Goal: Task Accomplishment & Management: Manage account settings

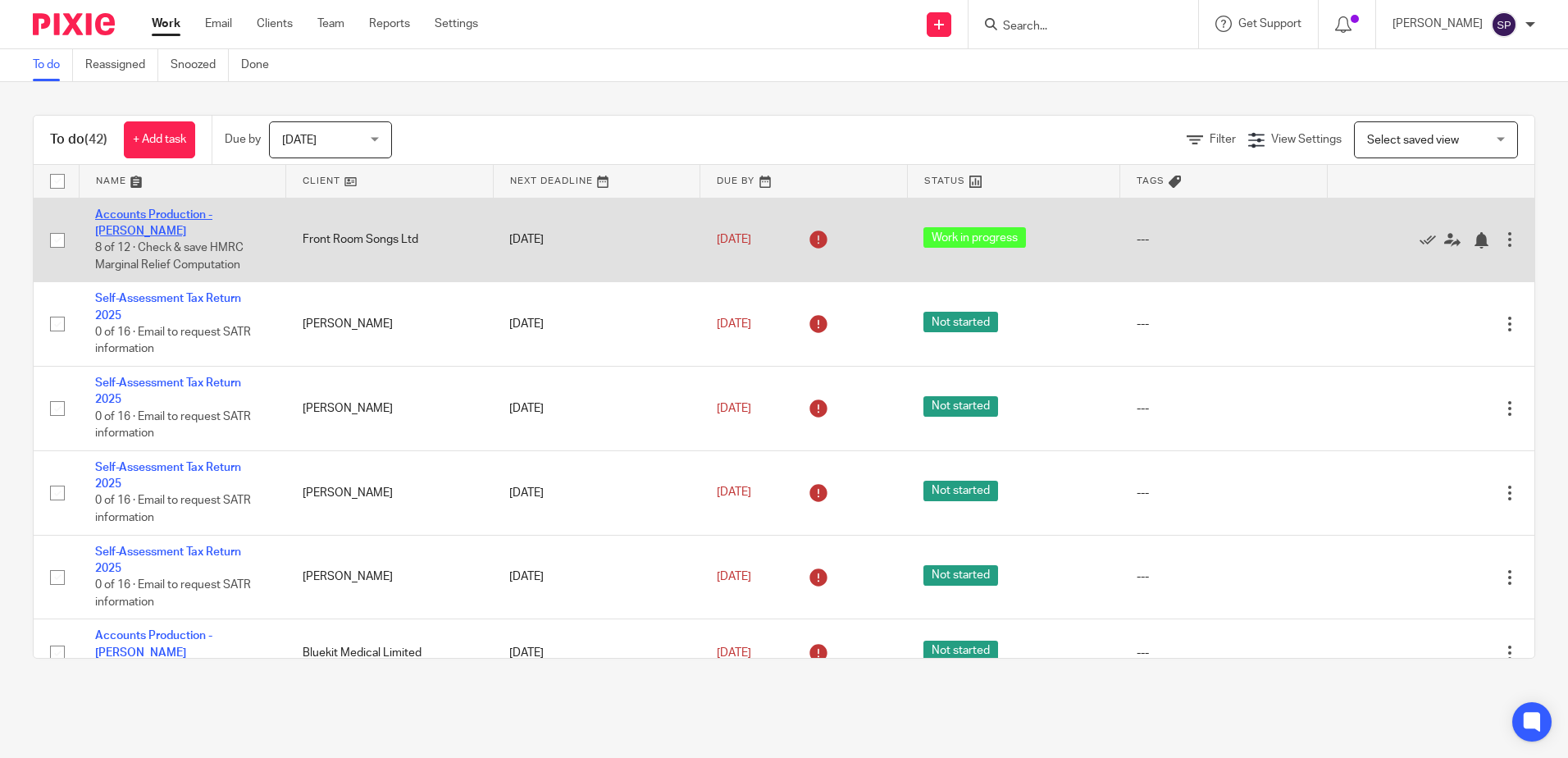
click at [210, 216] on link "Accounts Production - [PERSON_NAME]" at bounding box center [154, 223] width 118 height 28
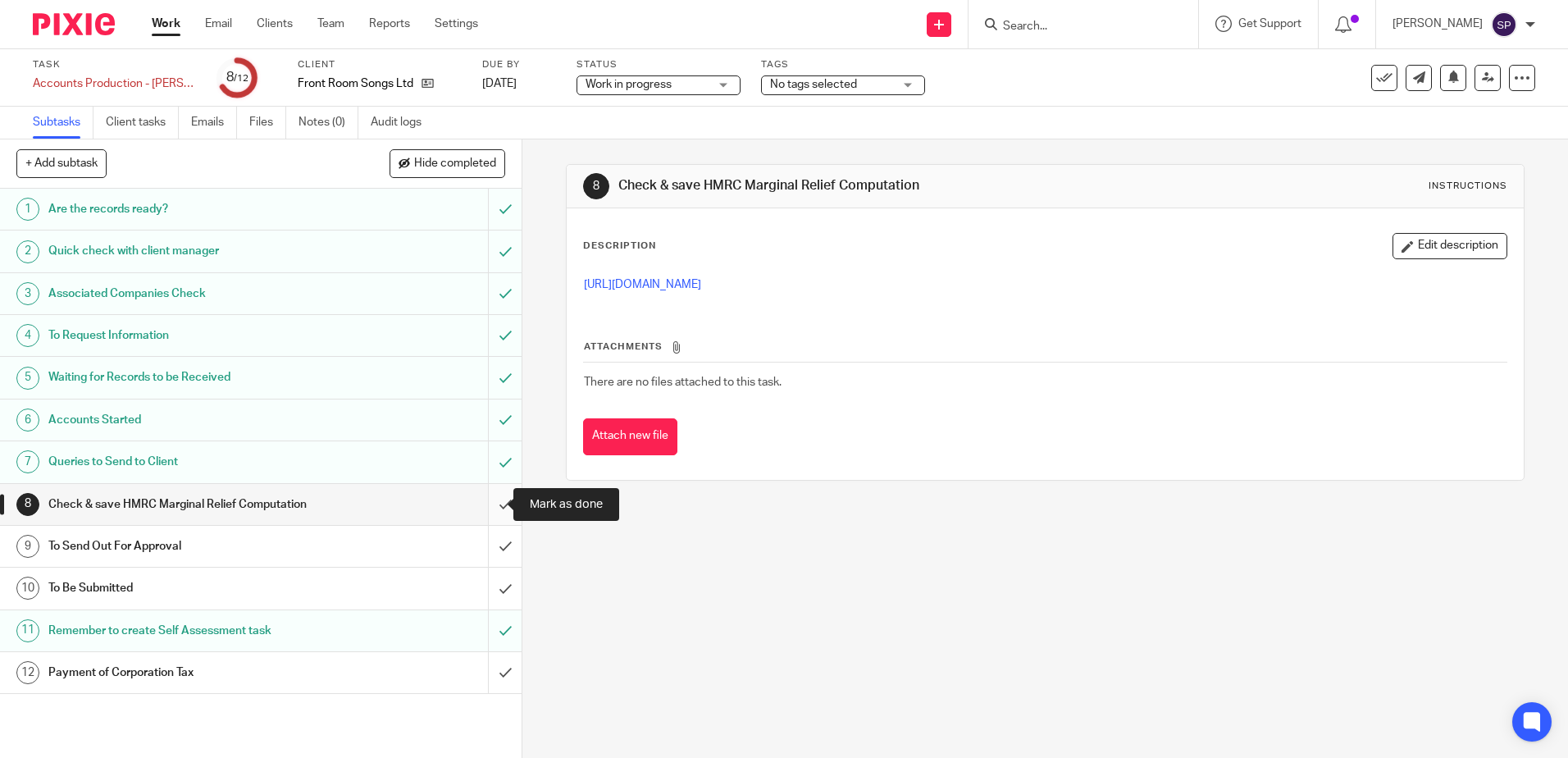
click at [483, 509] on input "submit" at bounding box center [260, 504] width 522 height 41
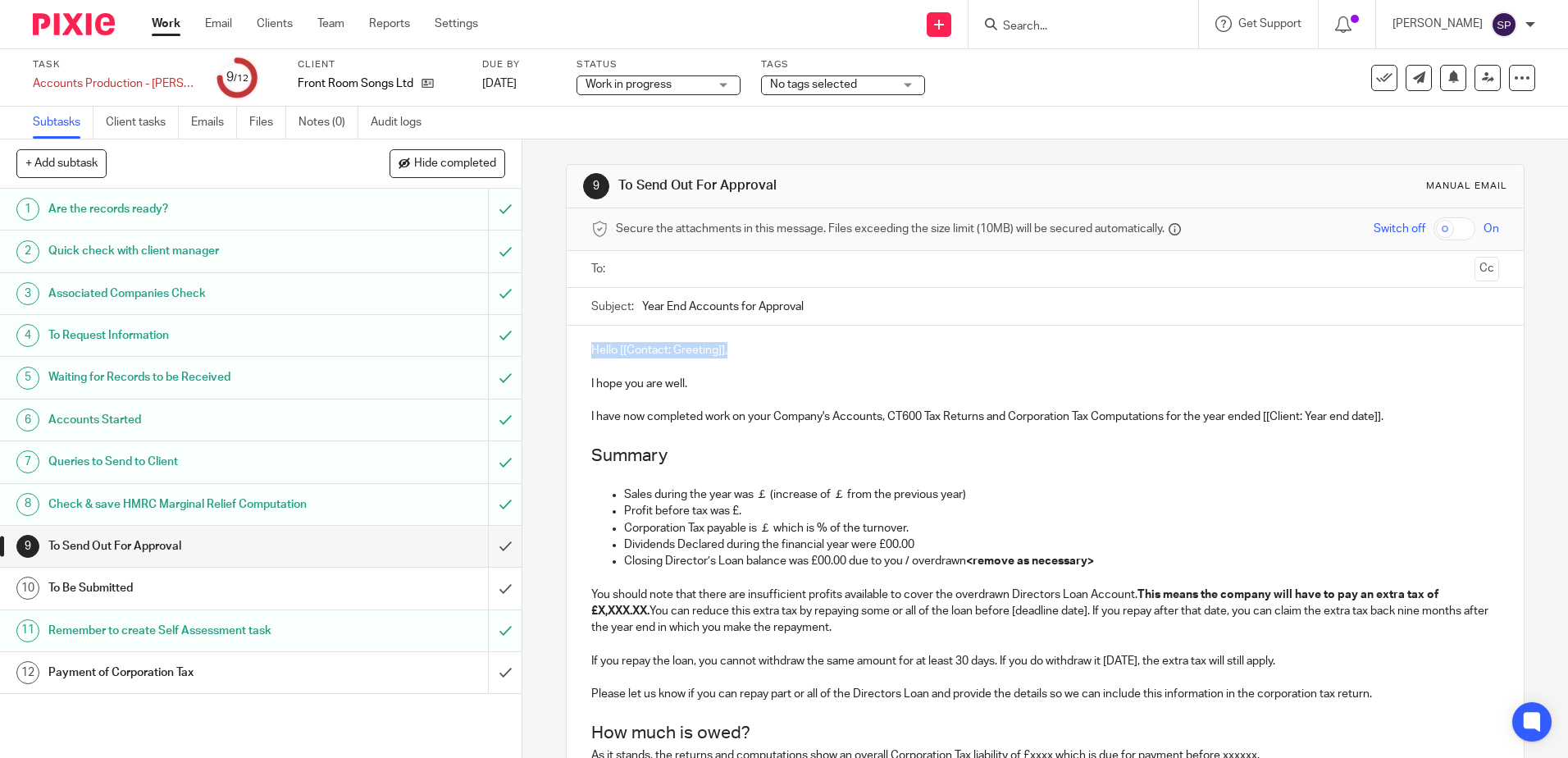
drag, startPoint x: 588, startPoint y: 350, endPoint x: 722, endPoint y: 350, distance: 134.0
click at [722, 350] on p "Hello [[Contact: Greeting]]," at bounding box center [1044, 350] width 907 height 16
drag, startPoint x: 1265, startPoint y: 419, endPoint x: 1383, endPoint y: 421, distance: 118.0
click at [1383, 421] on p "I have now completed work on your Company's Accounts, CT600 Tax Returns and Cor…" at bounding box center [1044, 417] width 907 height 16
click at [762, 496] on p "Sales during the year was ￡ (increase of ￡ from the previous year)" at bounding box center [1061, 495] width 875 height 16
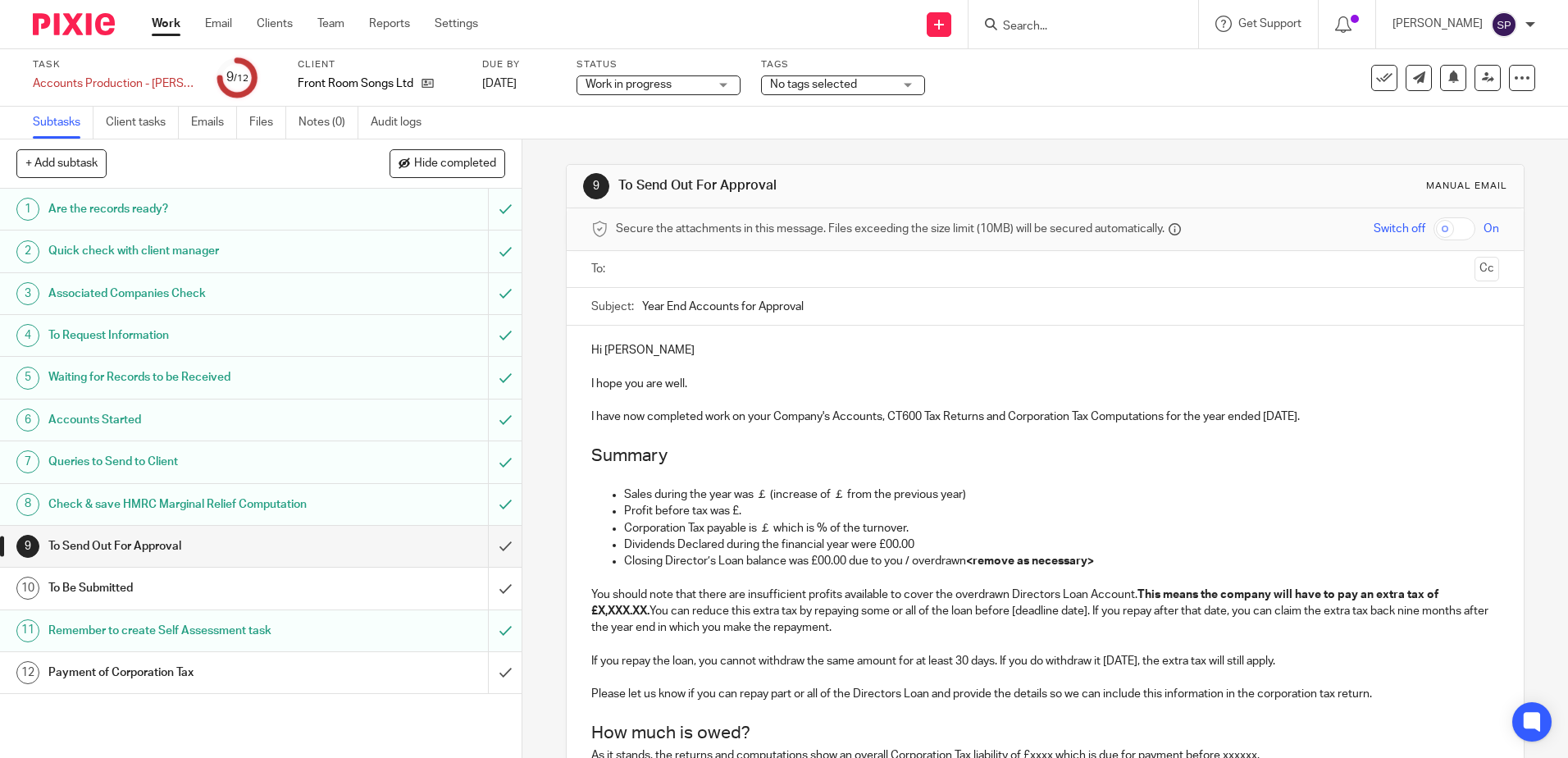
click at [753, 494] on p "Sales during the year was ￡ (increase of ￡ from the previous year)" at bounding box center [1061, 495] width 875 height 16
click at [870, 498] on p "Sales during the year were £195,538 (increase of ￡ from the previous year)" at bounding box center [1061, 495] width 875 height 16
click at [735, 512] on p "Profit before tax was £." at bounding box center [1061, 511] width 875 height 16
click at [760, 529] on p "Corporation Tax payable is ￡ which is % of the turnover." at bounding box center [1061, 528] width 875 height 16
click at [856, 526] on p "Corporation Tax payable is £4,610.73 which is % of the turnover." at bounding box center [1061, 528] width 875 height 16
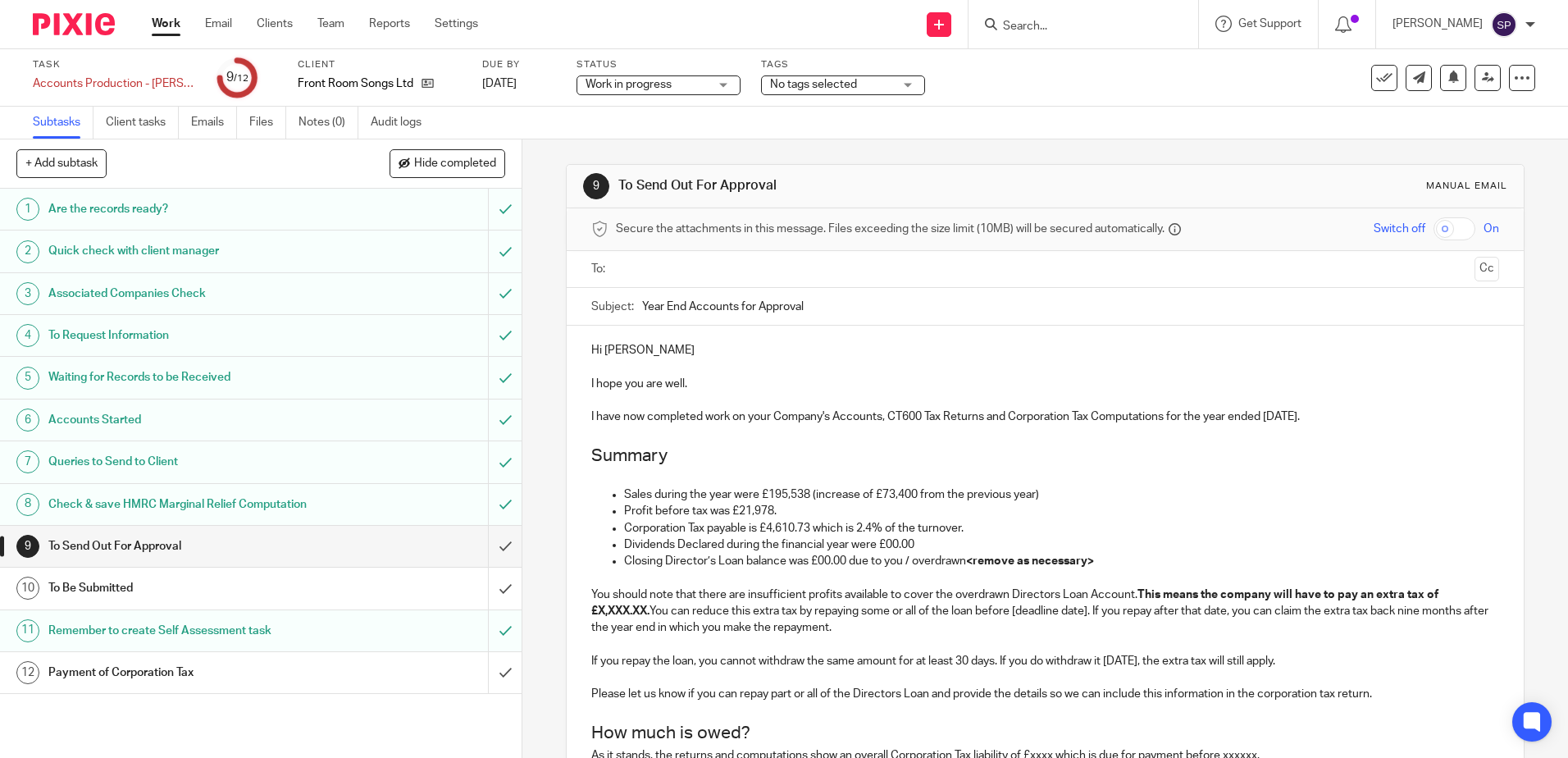
click at [886, 546] on p "Dividends Declared during the financial year were £00.00" at bounding box center [1061, 545] width 875 height 16
click at [624, 562] on li "Closing Director’s Loan balance was £00.00 due to you / overdrawn <remove as ne…" at bounding box center [1061, 561] width 875 height 16
click at [819, 564] on p "Closing Director’s Loan balance was £00.00 due to you / overdrawn <remove as ne…" at bounding box center [1061, 561] width 875 height 16
click at [784, 563] on p "Closing Director’s Loan balance was £00.00 due to you / overdrawn <remove as ne…" at bounding box center [1061, 561] width 875 height 16
click at [950, 565] on p "Closing Director’s Loan balance as at 30 November 2024 was £00.00 due to you / …" at bounding box center [1061, 561] width 875 height 16
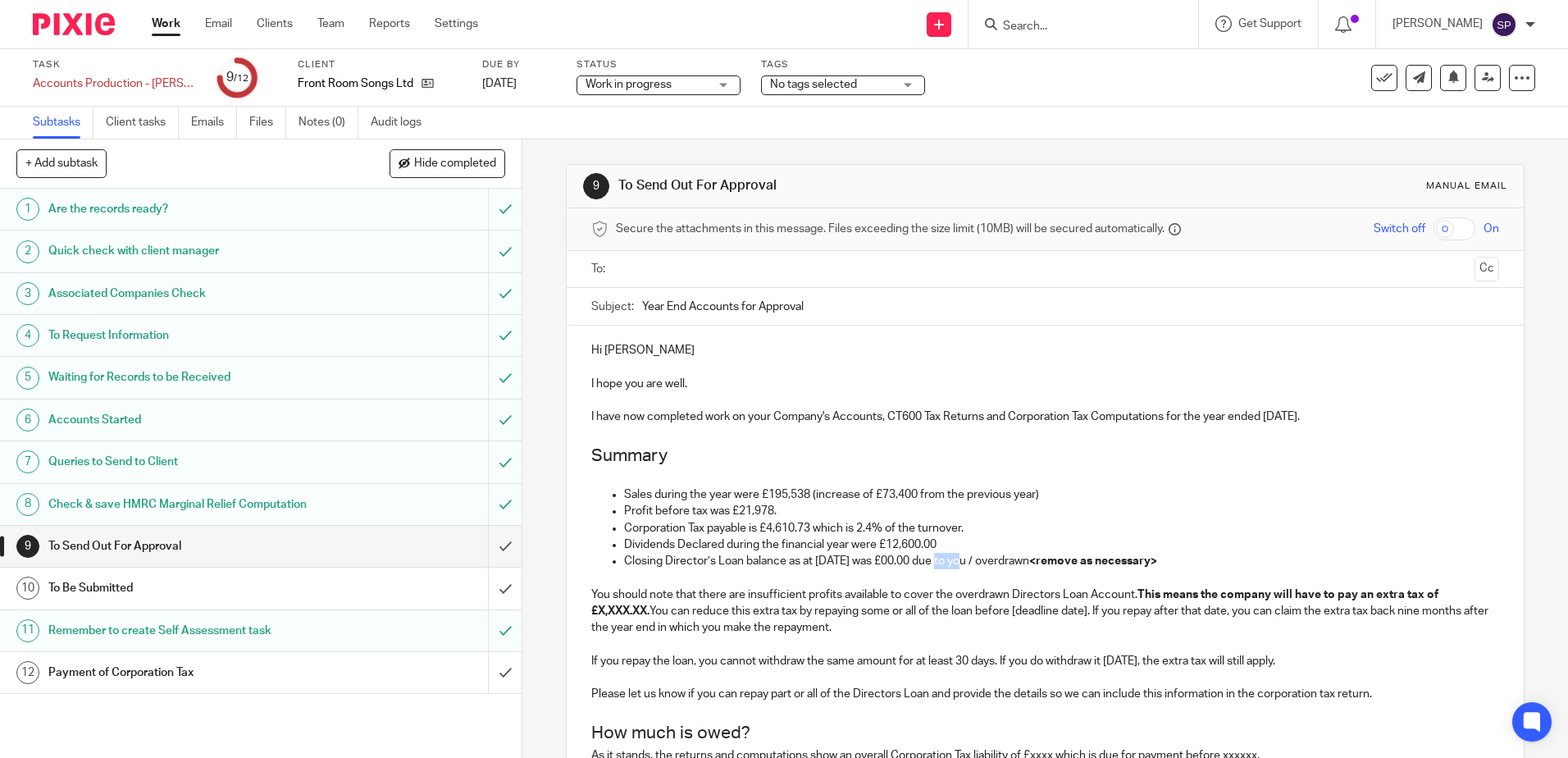
drag, startPoint x: 948, startPoint y: 565, endPoint x: 974, endPoint y: 563, distance: 26.1
click at [974, 563] on p "Closing Director’s Loan balance as at 30 November 2024 was £00.00 due to you / …" at bounding box center [1061, 561] width 875 height 16
click at [1045, 563] on p "Closing Director’s Loan balance as at 30 November 2024 was £1,667.61 due to you…" at bounding box center [1061, 561] width 875 height 16
click at [594, 562] on ul "Sales during the year were £195,538 (increase of £73,400 from the previous year…" at bounding box center [1044, 528] width 907 height 83
drag, startPoint x: 1050, startPoint y: 558, endPoint x: 579, endPoint y: 561, distance: 471.0
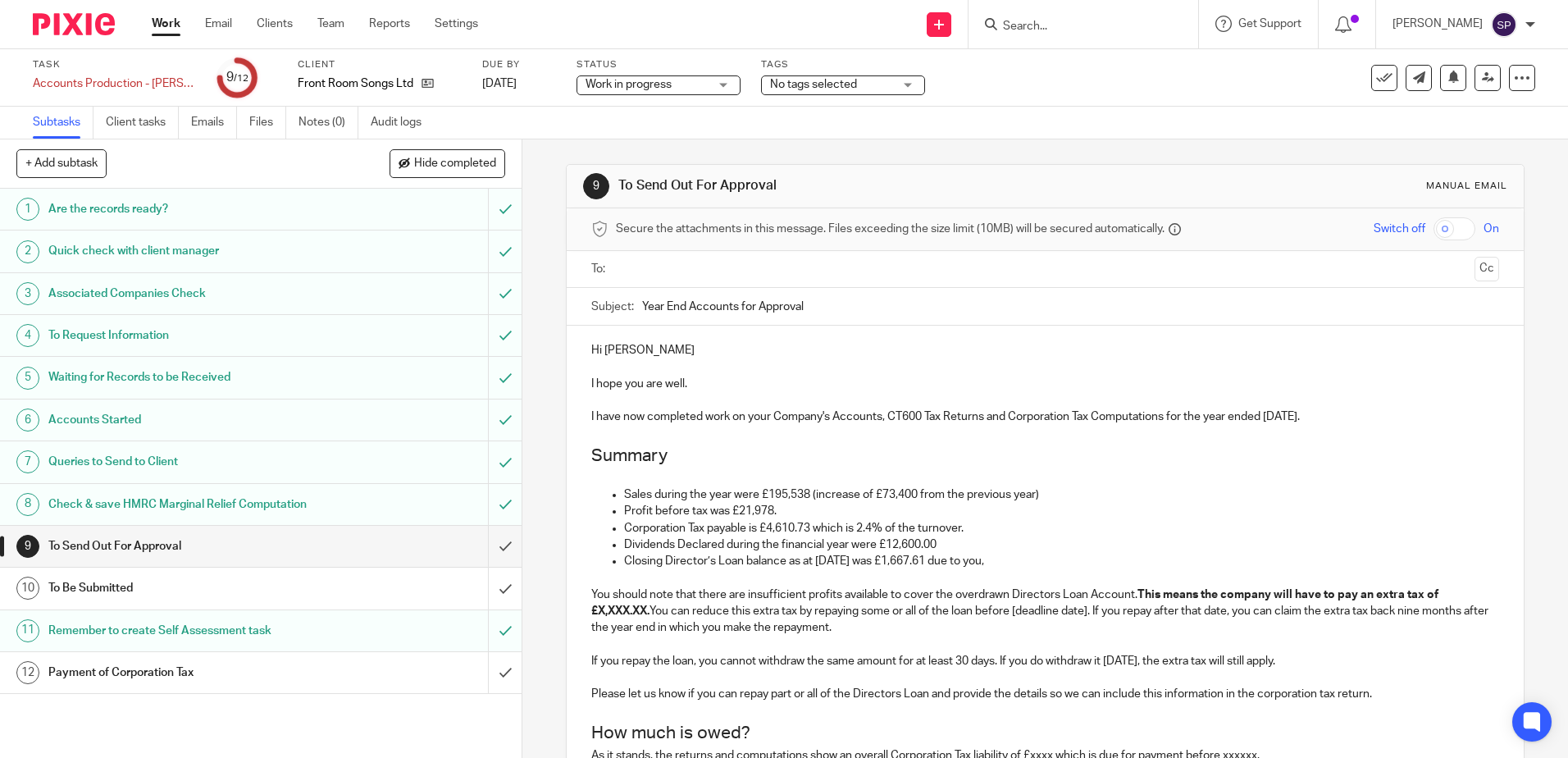
click at [579, 561] on div "Hi Katie I hope you are well. I have now completed work on your Company's Accou…" at bounding box center [1044, 647] width 957 height 644
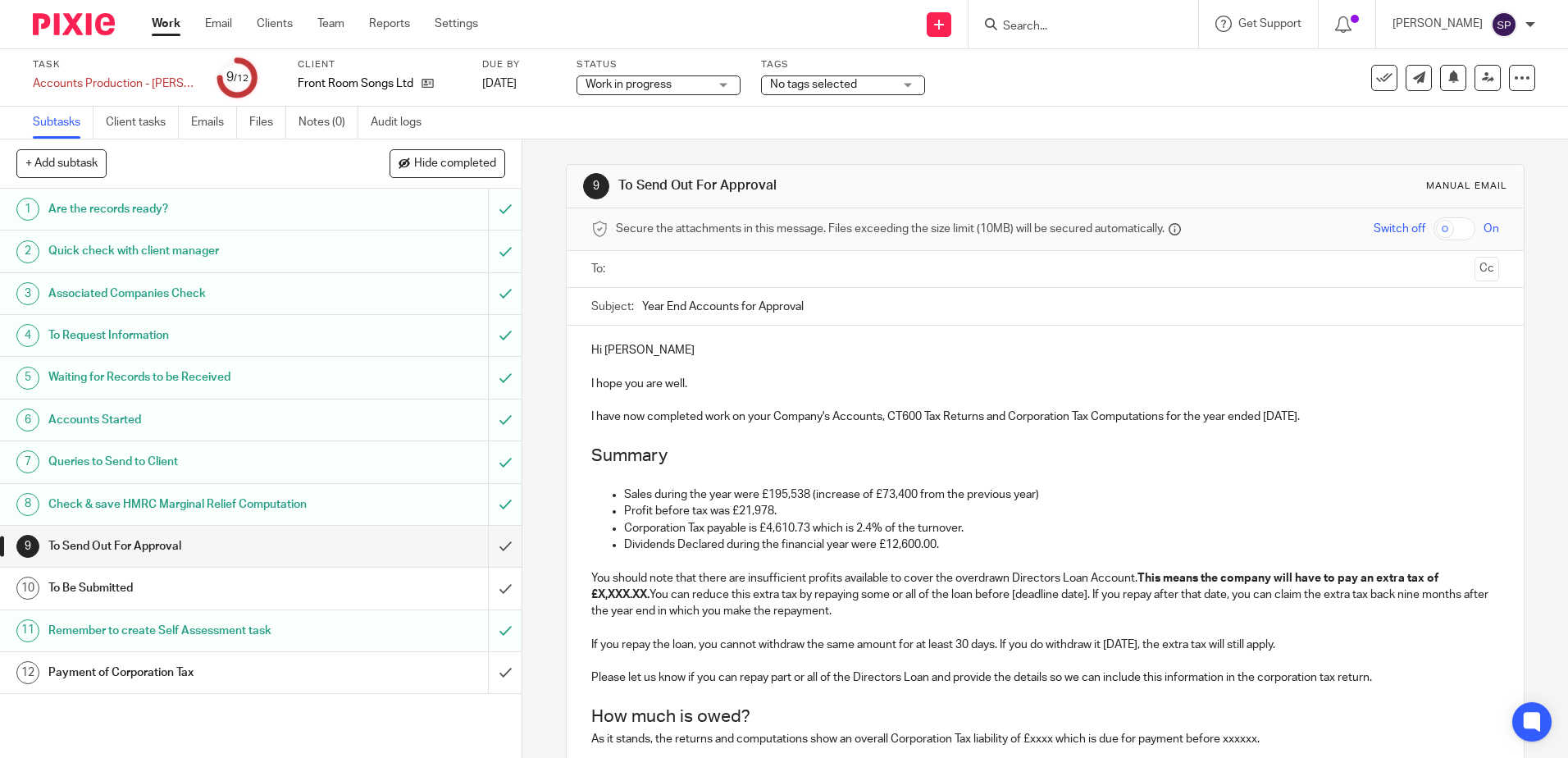
click at [1041, 491] on p "Sales during the year were £195,538 (increase of £73,400 from the previous year)" at bounding box center [1061, 495] width 875 height 16
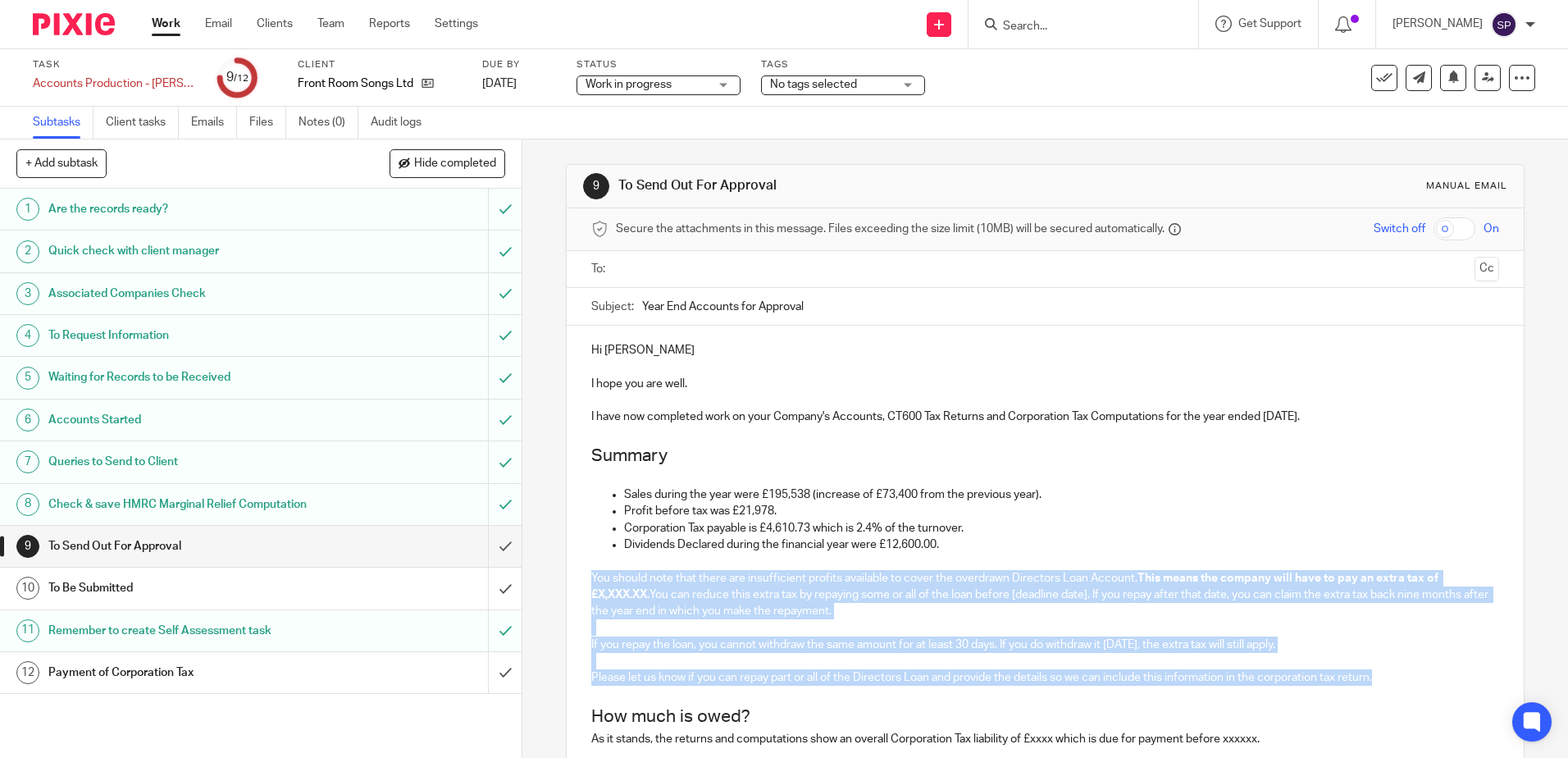
drag, startPoint x: 588, startPoint y: 579, endPoint x: 1389, endPoint y: 677, distance: 807.0
click at [1389, 677] on div "Hi Katie I hope you are well. I have now completed work on your Company's Accou…" at bounding box center [1044, 639] width 957 height 628
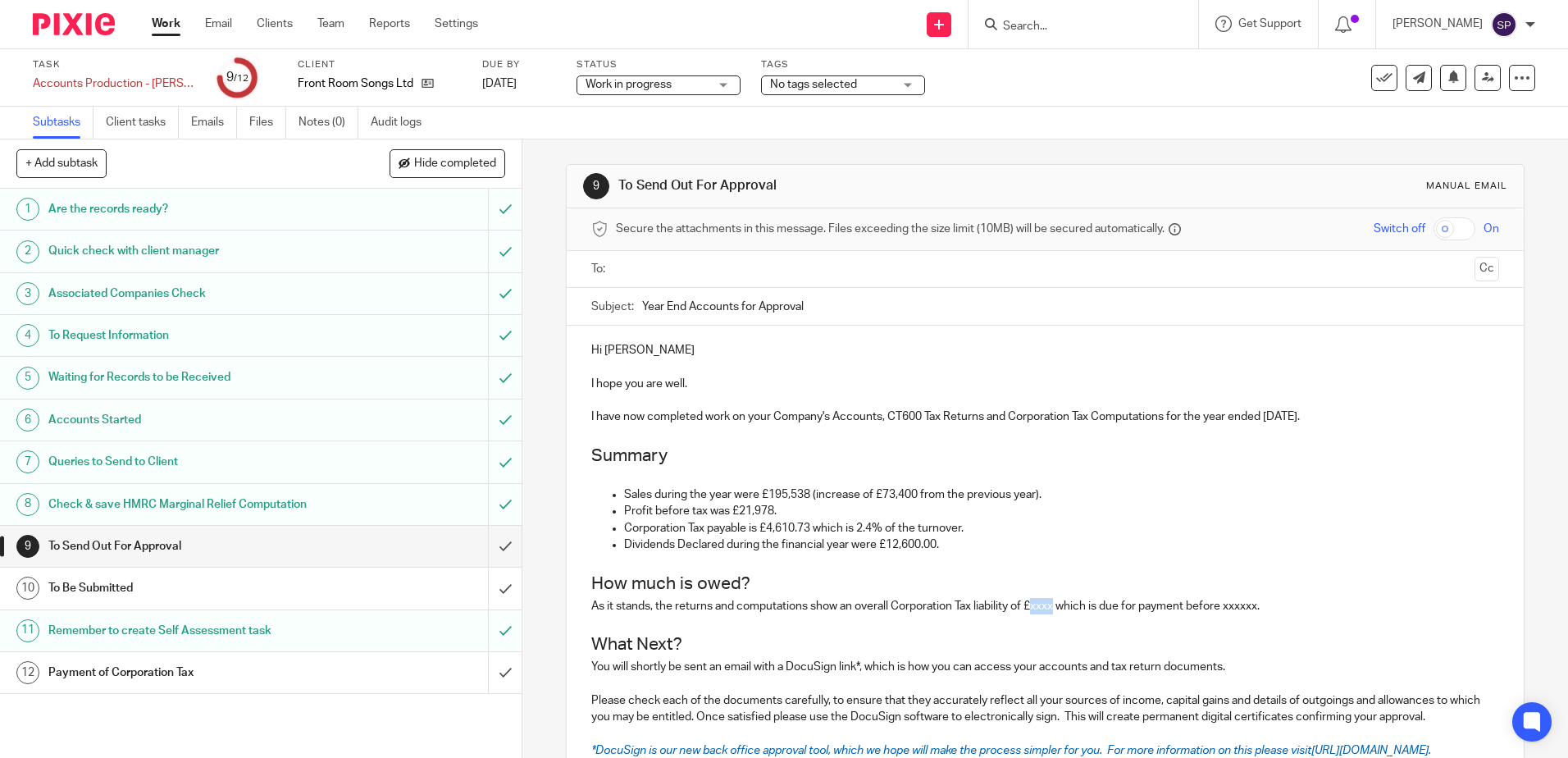
drag, startPoint x: 1054, startPoint y: 607, endPoint x: 1033, endPoint y: 606, distance: 21.0
click at [1033, 606] on p "As it stands, the returns and computations show an overall Corporation Tax liab…" at bounding box center [1044, 605] width 907 height 16
drag, startPoint x: 1250, startPoint y: 610, endPoint x: 1285, endPoint y: 608, distance: 35.1
click at [1285, 608] on p "As it stands, the returns and computations show an overall Corporation Tax liab…" at bounding box center [1044, 605] width 907 height 16
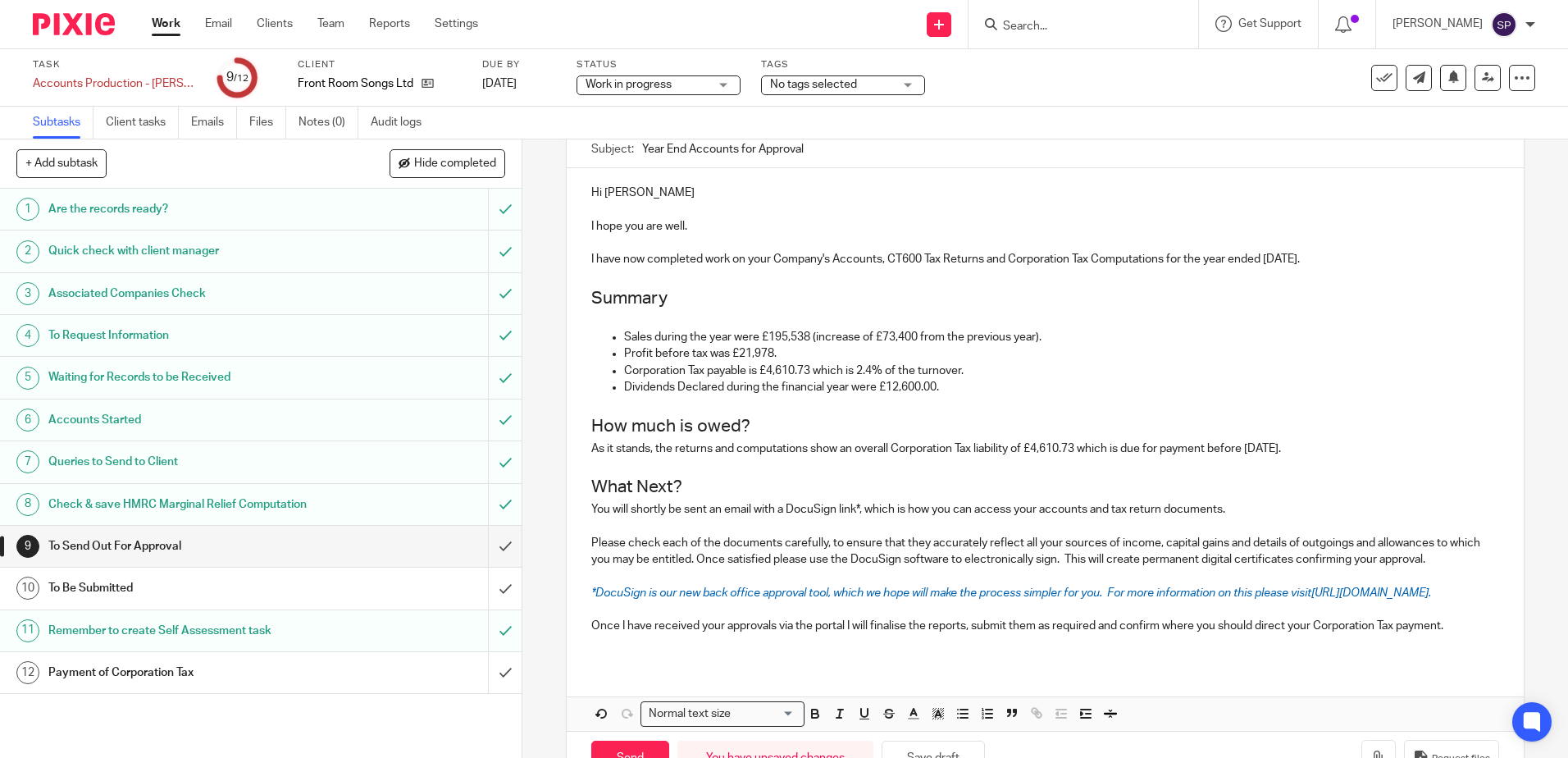
scroll to position [226, 0]
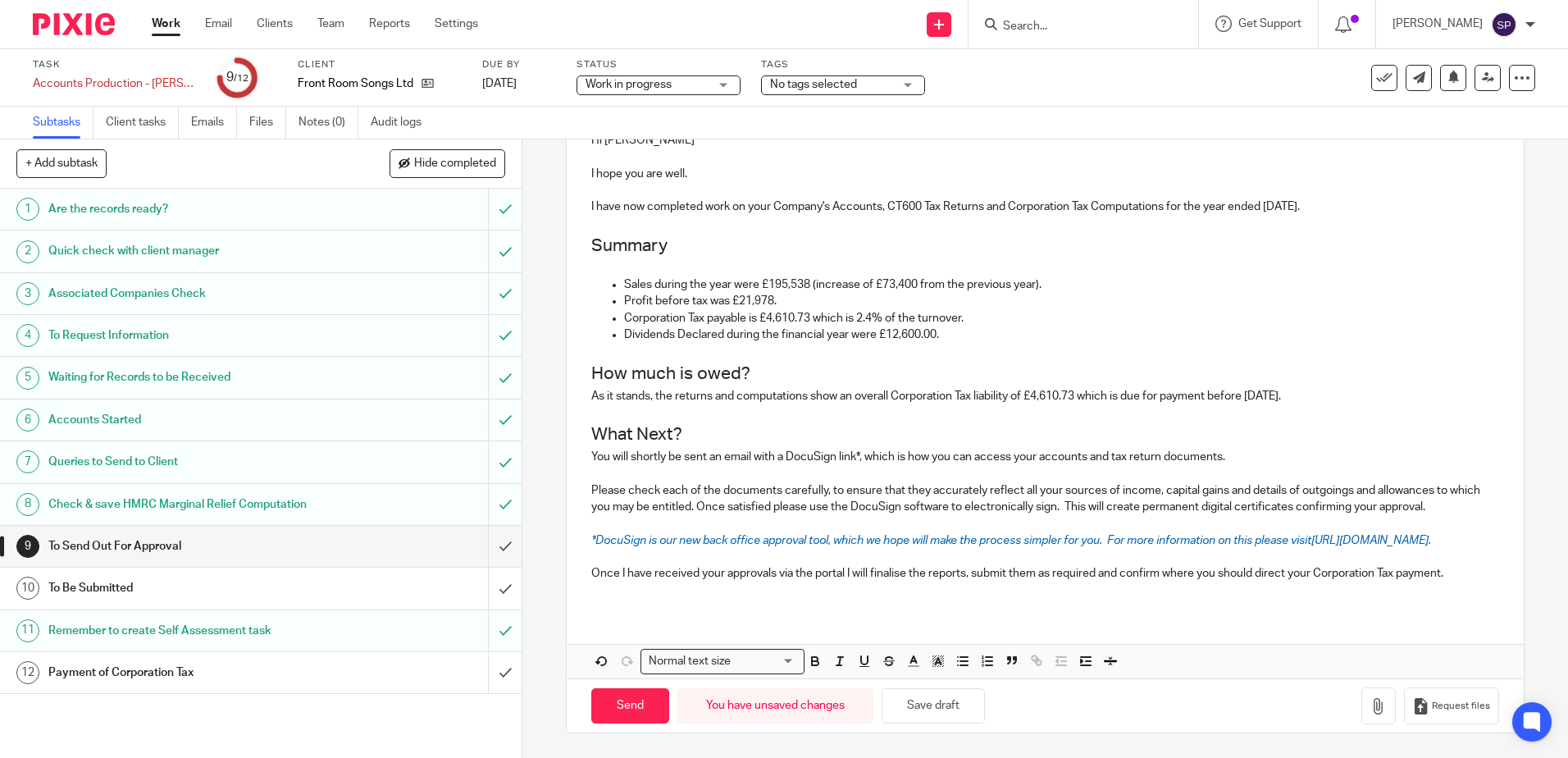
click at [611, 594] on p at bounding box center [1044, 589] width 907 height 16
click at [899, 716] on button "Save draft" at bounding box center [934, 705] width 104 height 35
click at [908, 703] on button "Save draft" at bounding box center [934, 705] width 104 height 35
click at [422, 83] on icon at bounding box center [428, 83] width 12 height 12
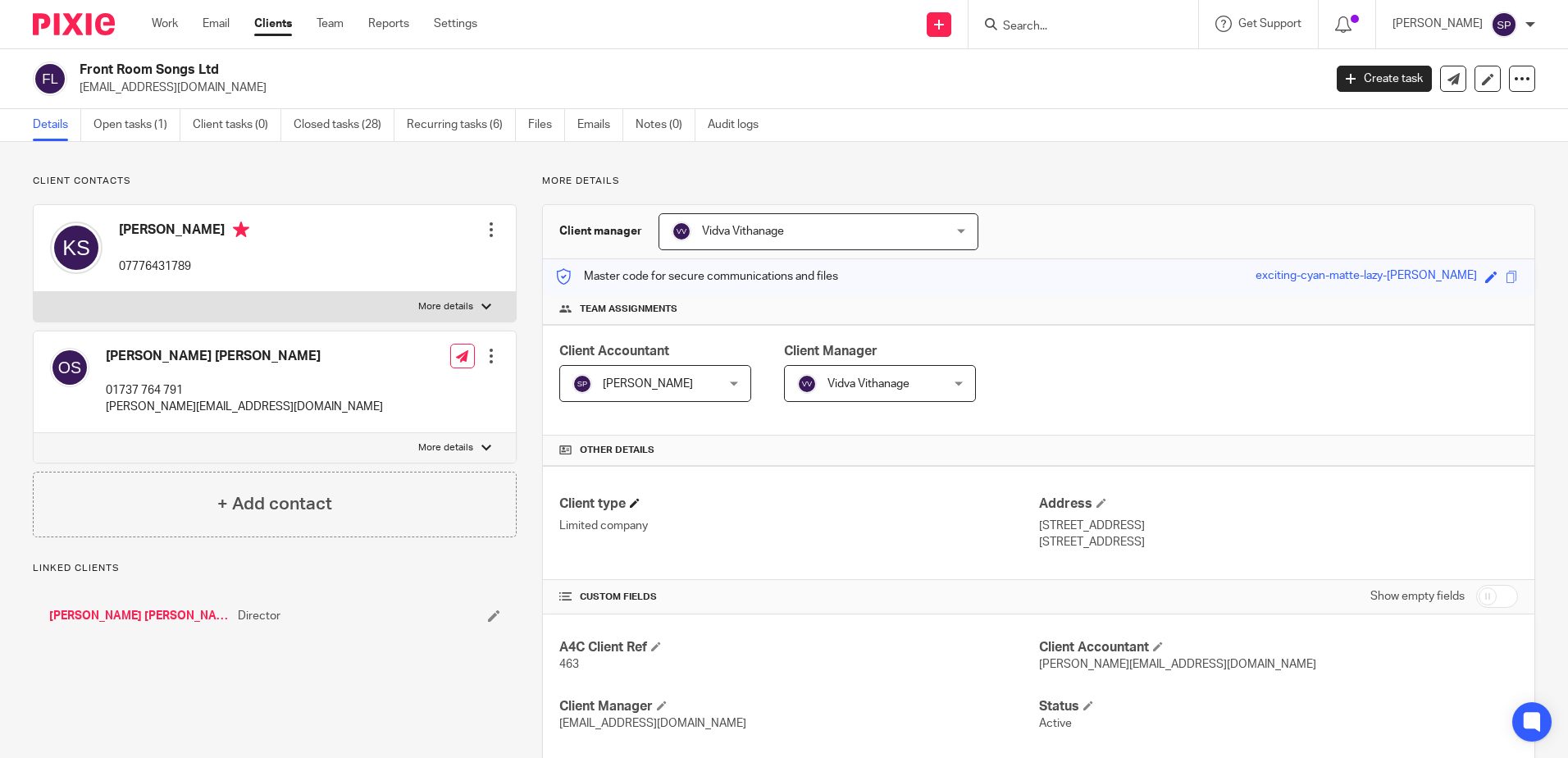
scroll to position [82, 0]
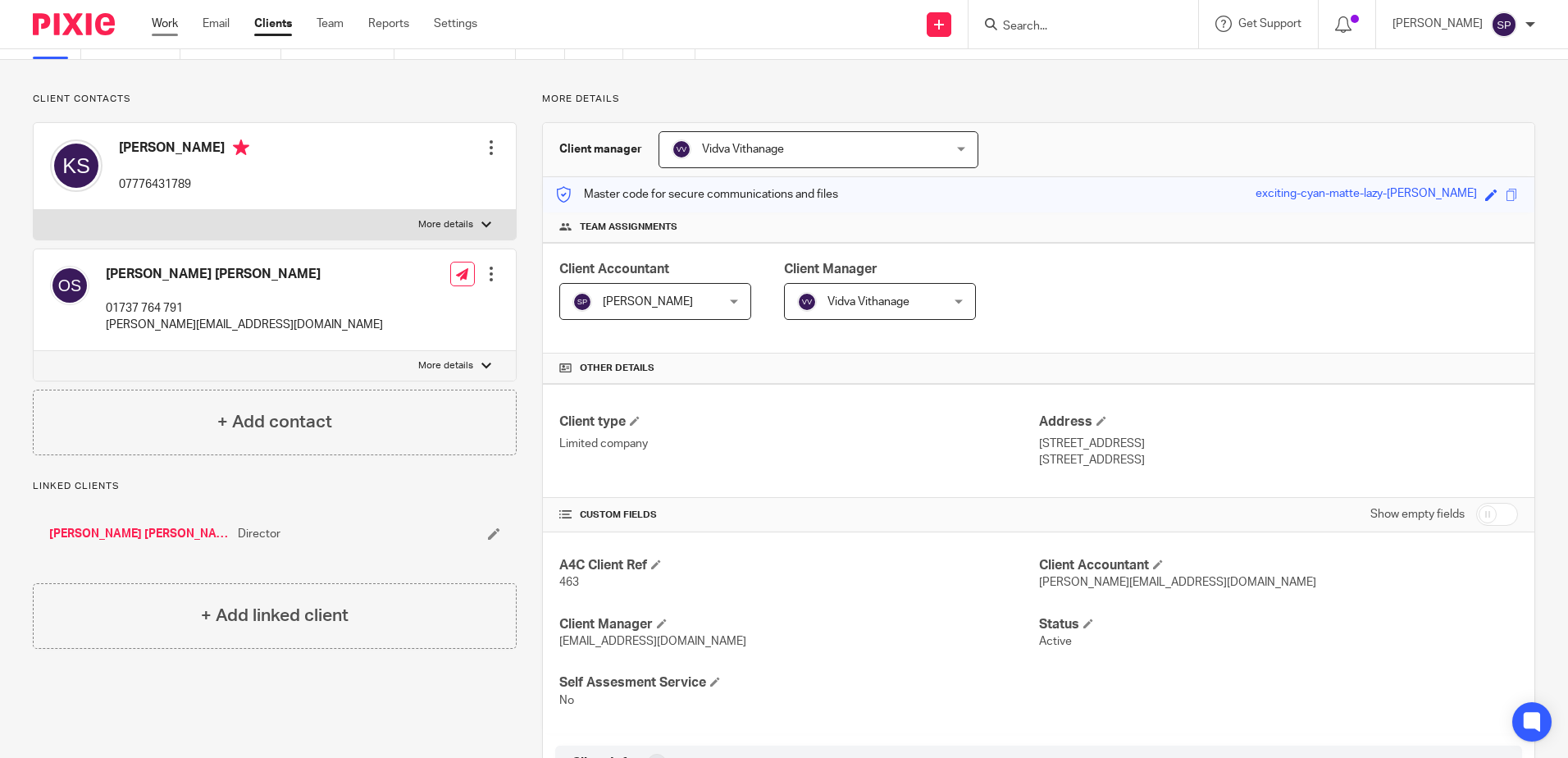
click at [169, 31] on link "Work" at bounding box center [165, 24] width 26 height 16
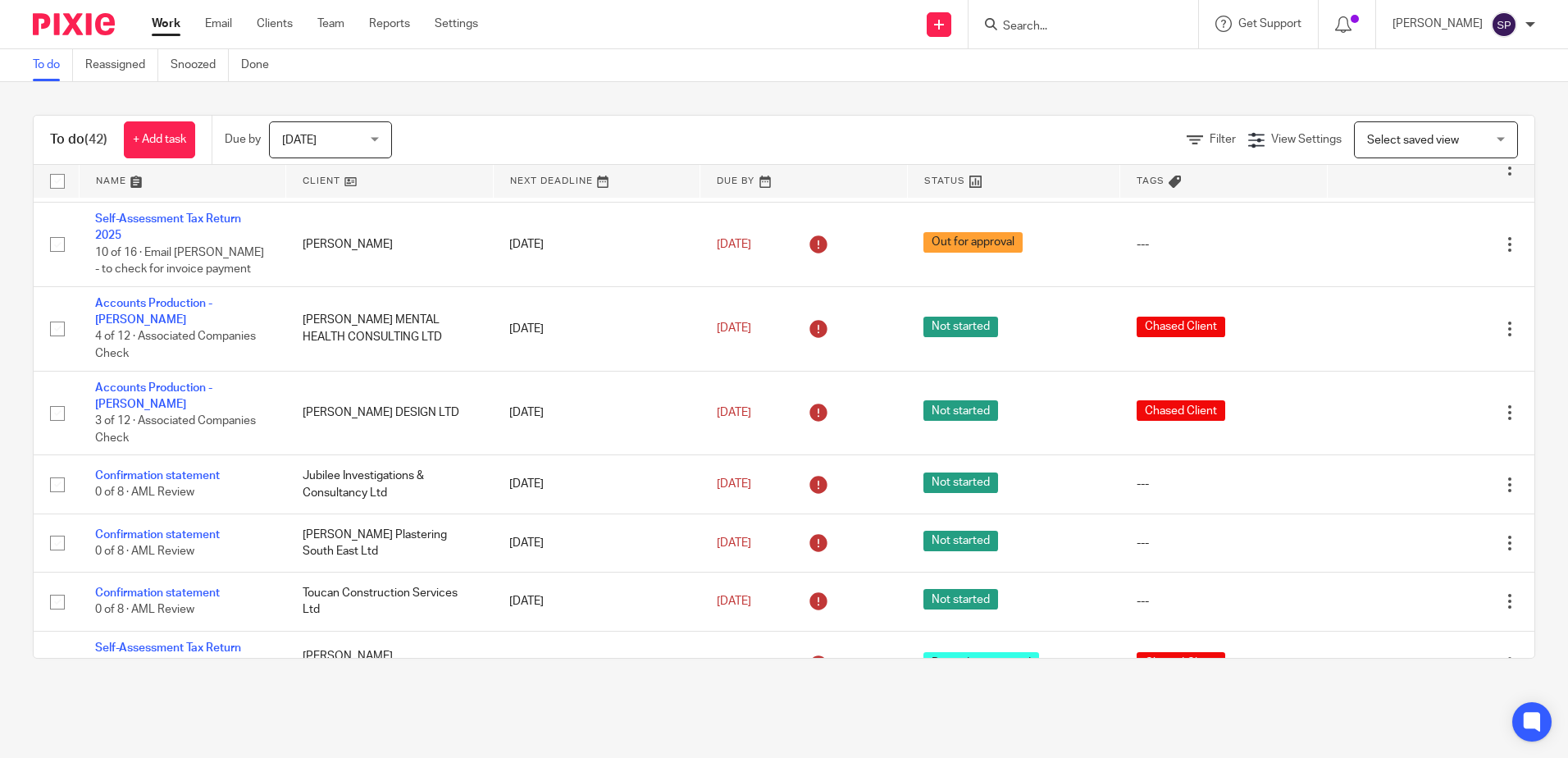
scroll to position [492, 0]
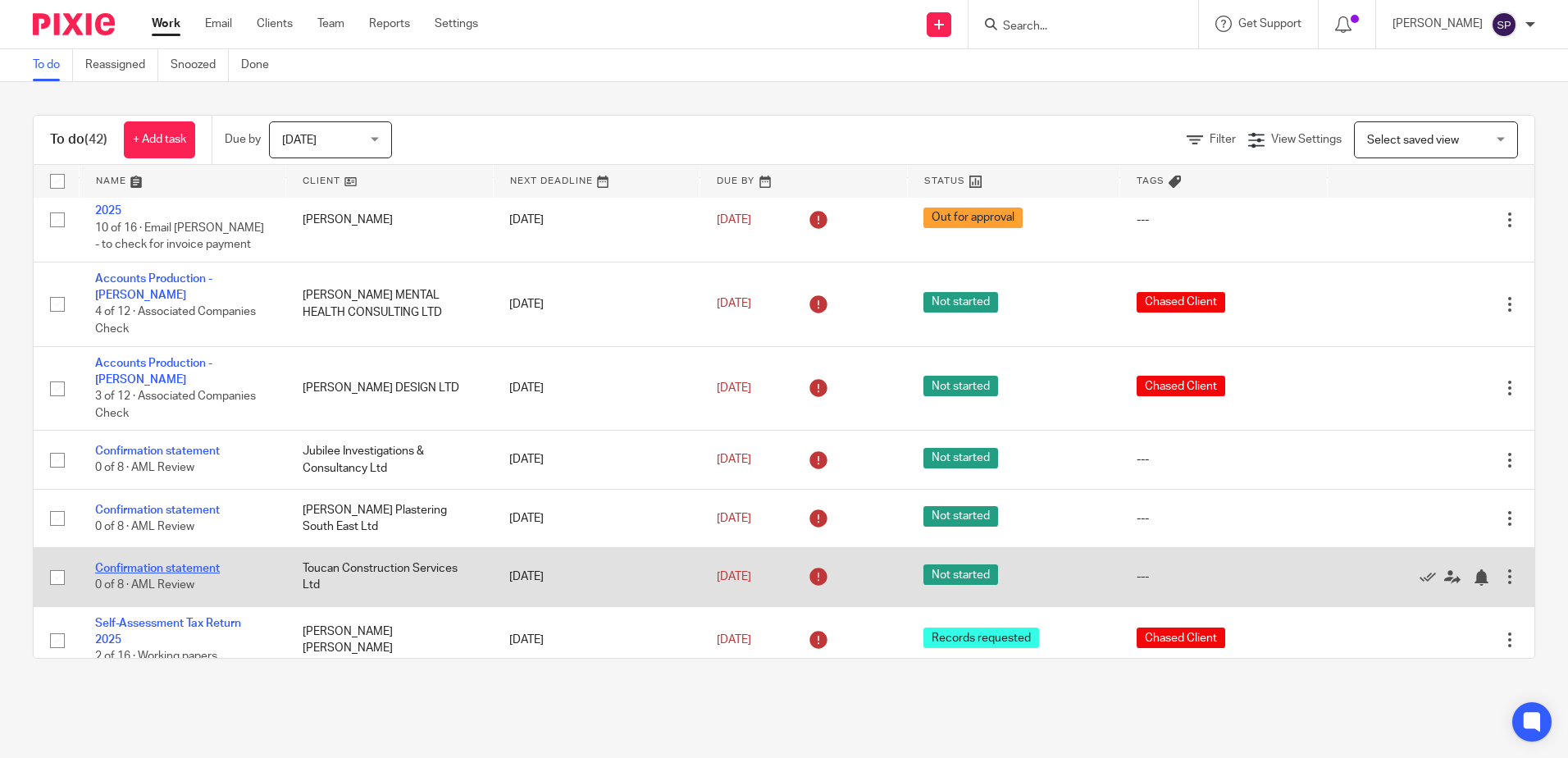
click at [164, 563] on link "Confirmation statement" at bounding box center [157, 568] width 125 height 12
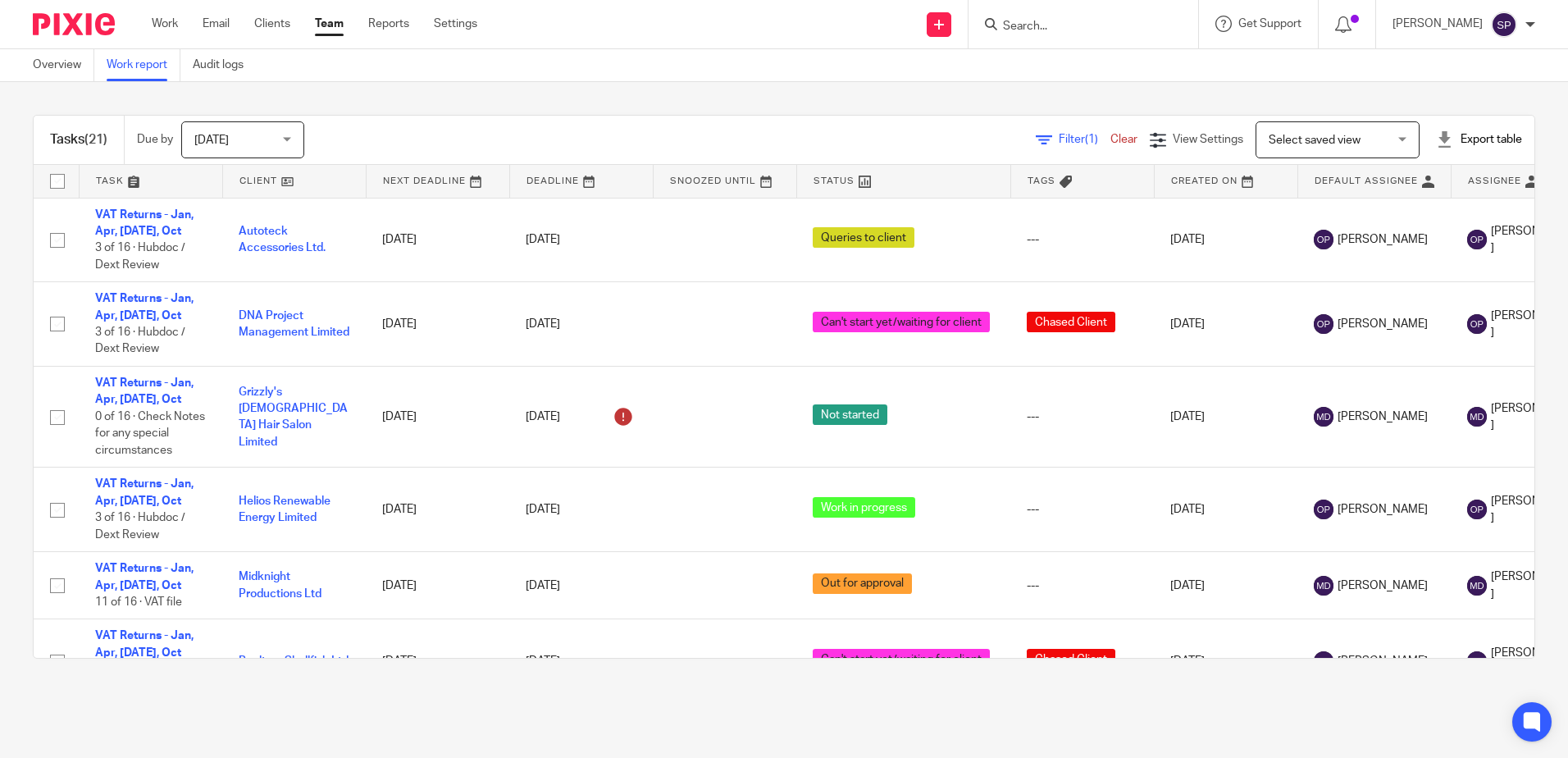
scroll to position [1553, 0]
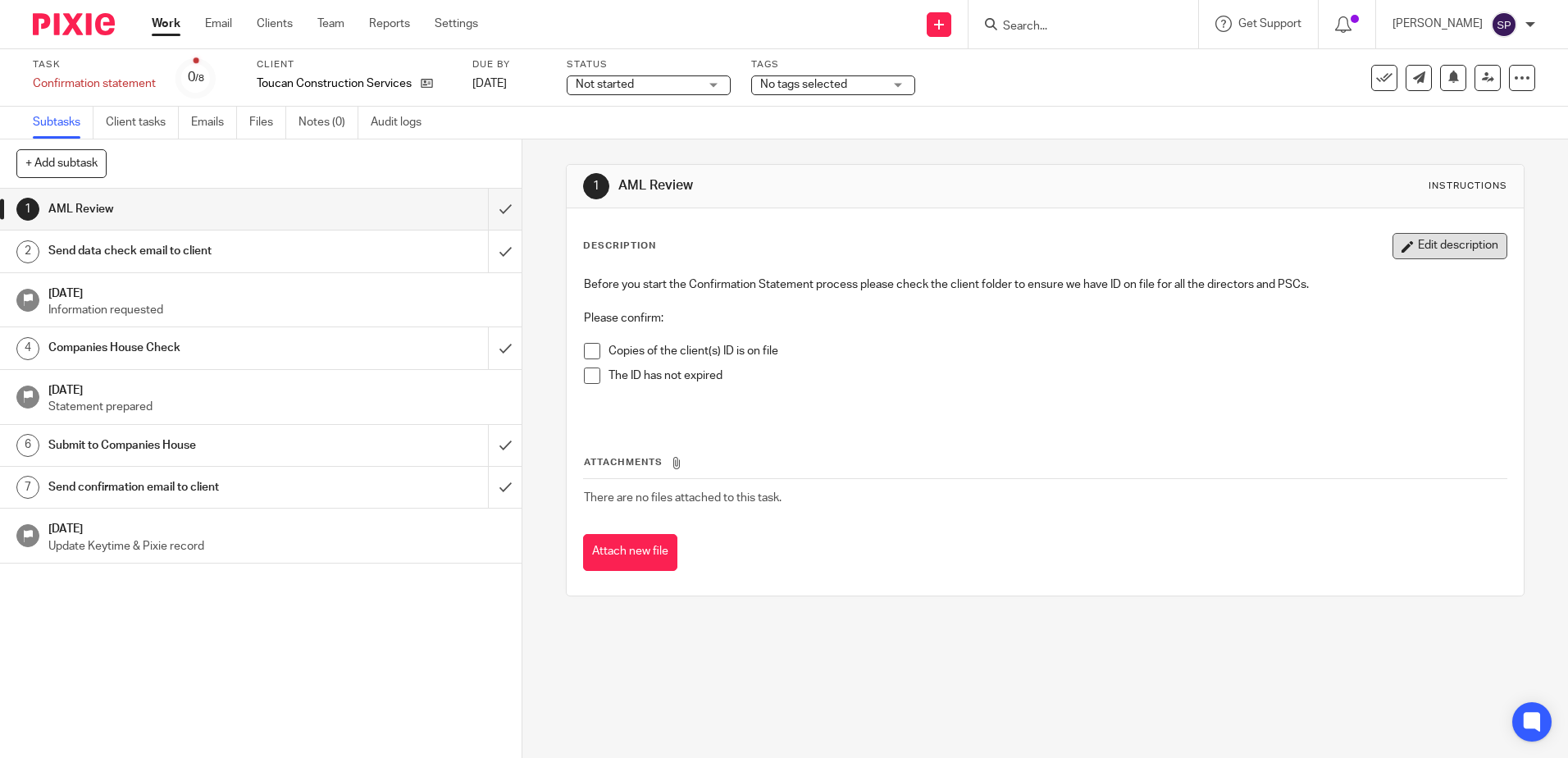
click at [1438, 241] on button "Edit description" at bounding box center [1449, 246] width 115 height 26
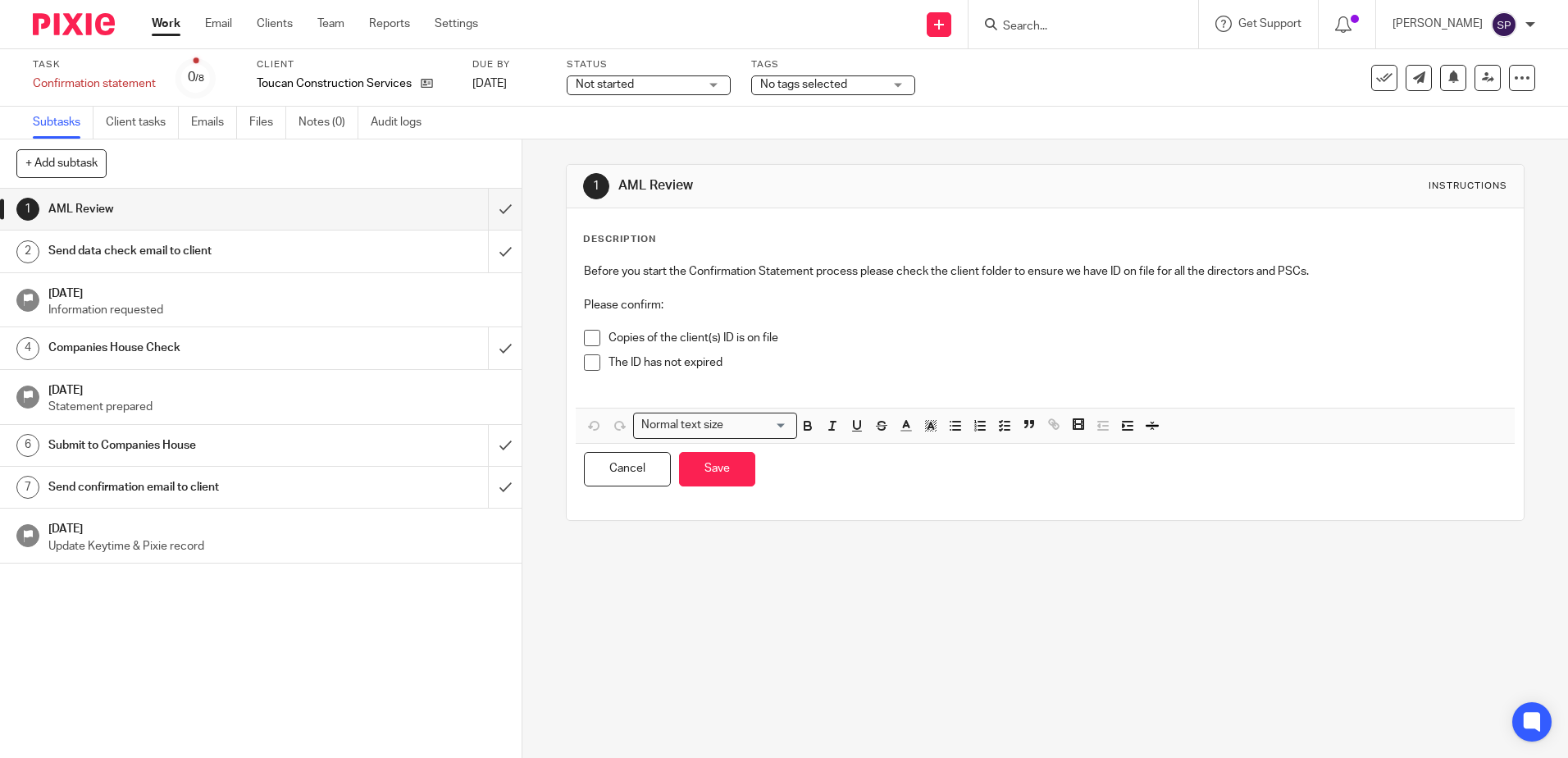
click at [588, 343] on span at bounding box center [591, 338] width 16 height 16
click at [587, 370] on span at bounding box center [591, 362] width 16 height 16
click at [718, 478] on button "Save" at bounding box center [717, 469] width 76 height 35
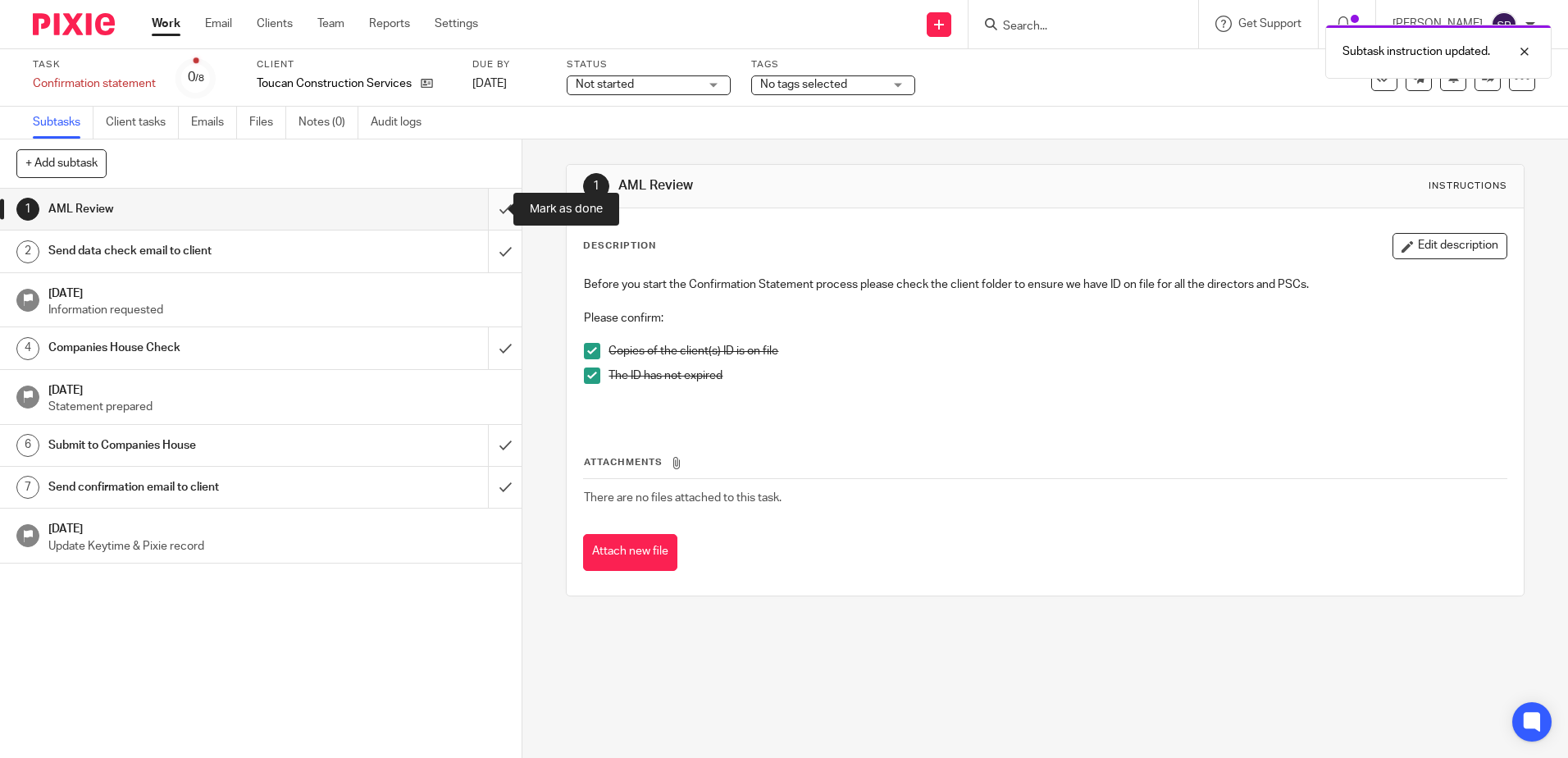
click at [486, 209] on input "submit" at bounding box center [260, 208] width 522 height 41
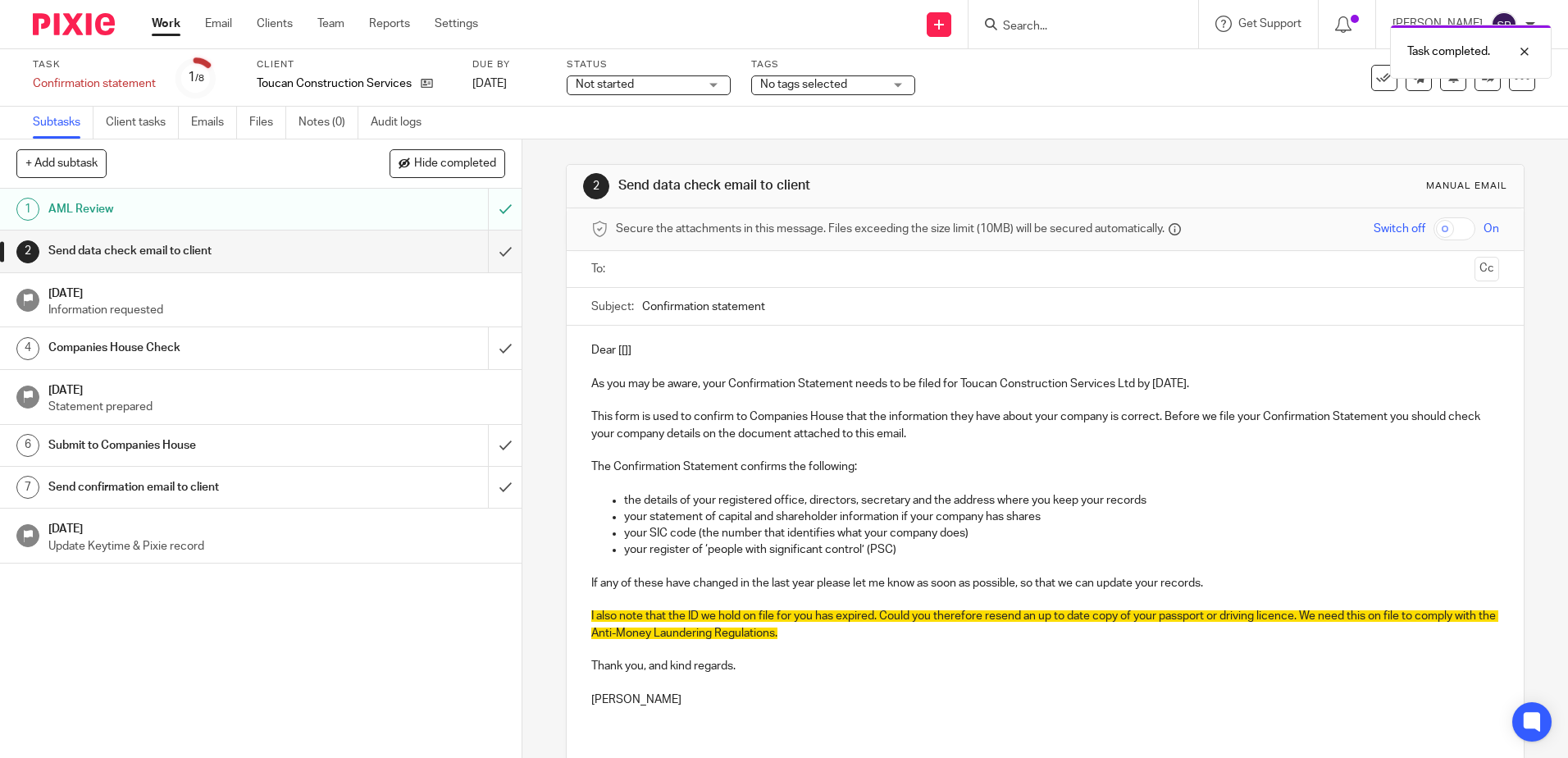
click at [657, 344] on p "Dear [[]]" at bounding box center [1044, 350] width 907 height 16
drag, startPoint x: 645, startPoint y: 344, endPoint x: 633, endPoint y: 346, distance: 12.2
click at [633, 346] on p "Dear [[]]" at bounding box center [1044, 350] width 907 height 16
drag, startPoint x: 628, startPoint y: 347, endPoint x: 576, endPoint y: 348, distance: 52.0
click at [576, 348] on div "Dear [[]] As you may be aware, your Confirmation Statement needs to be filed fo…" at bounding box center [1044, 531] width 957 height 411
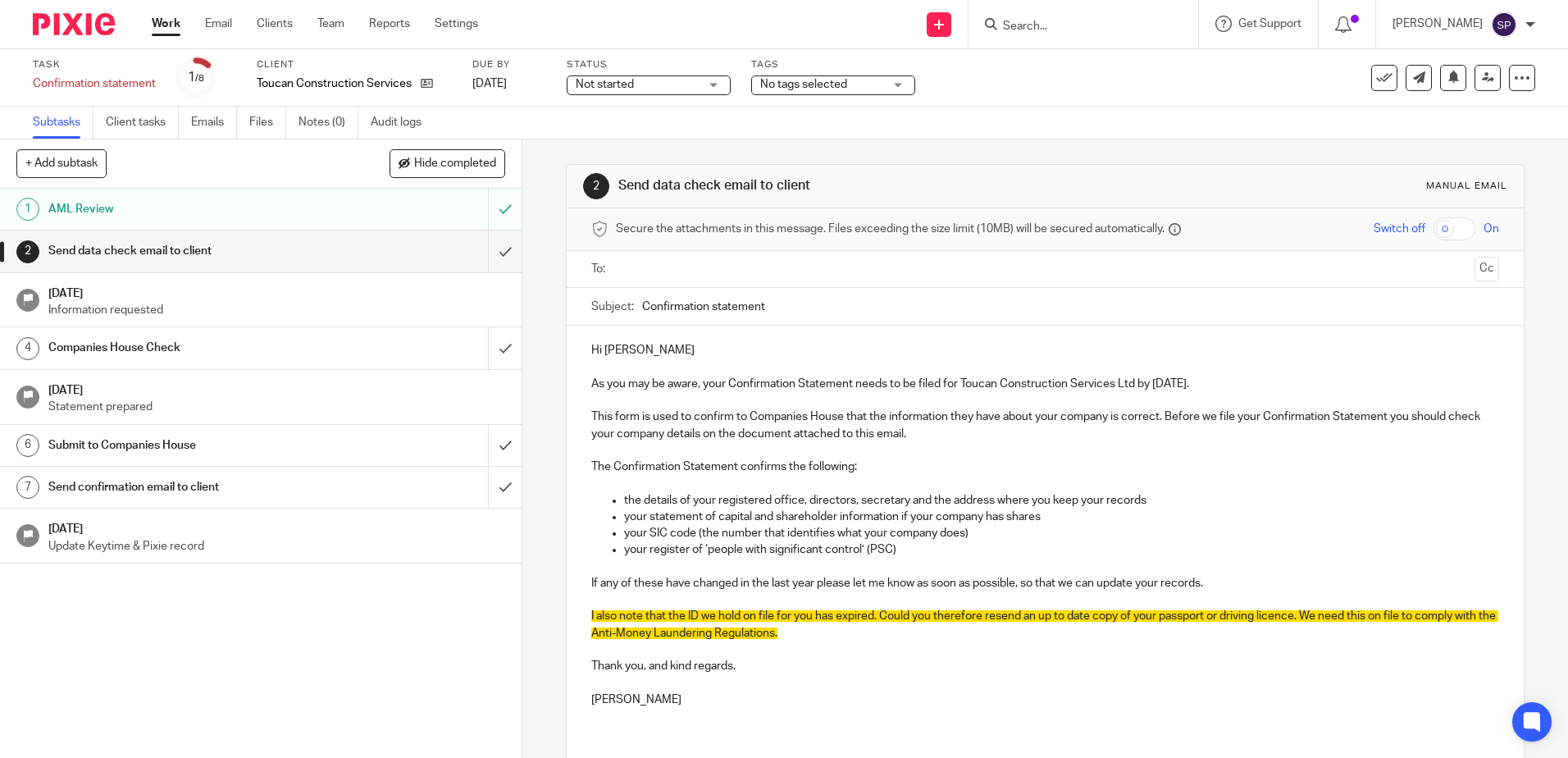
click at [1189, 382] on p "As you may be aware, your Confirmation Statement needs to be filed for Toucan C…" at bounding box center [1044, 384] width 907 height 16
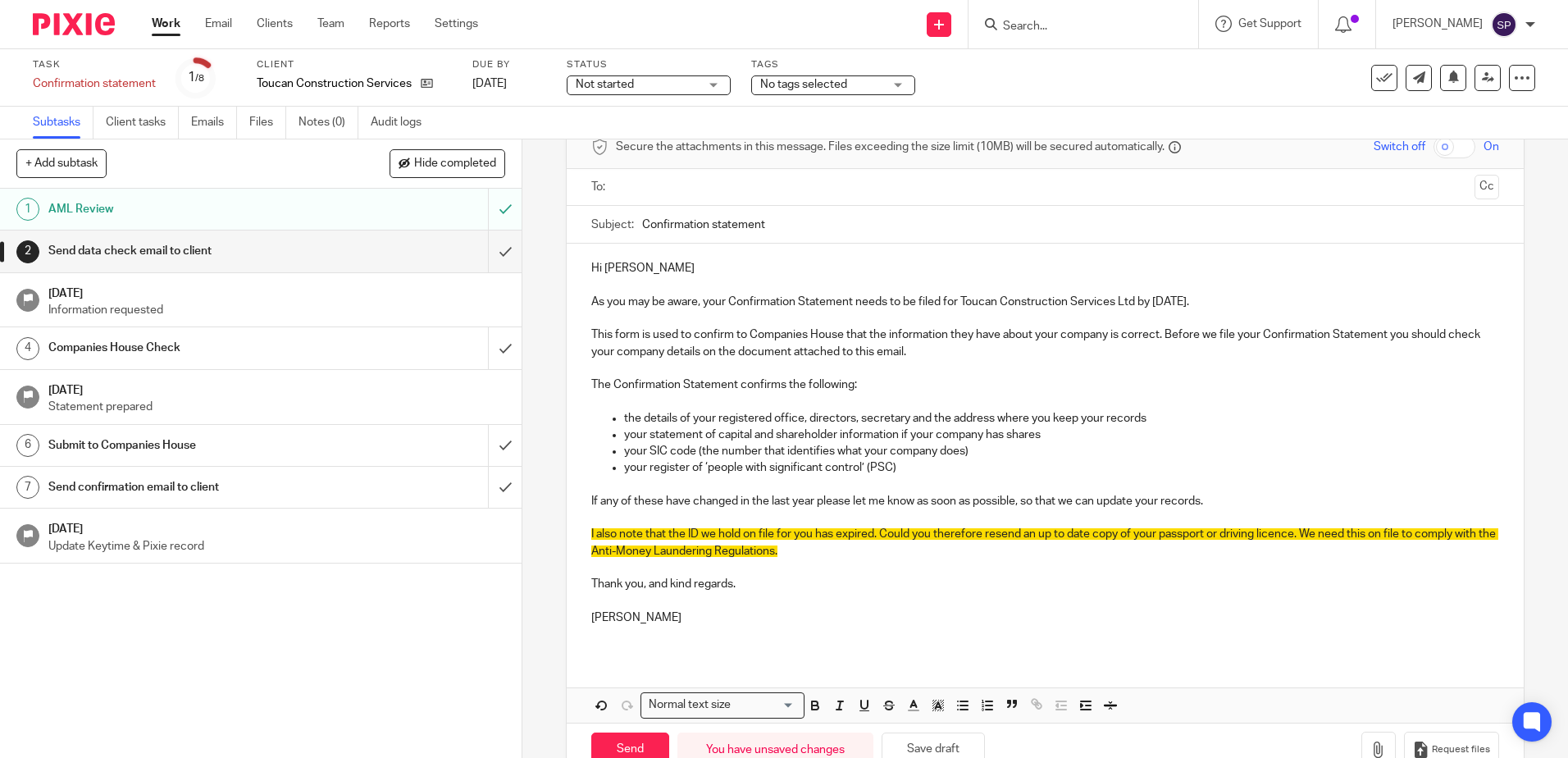
scroll to position [127, 0]
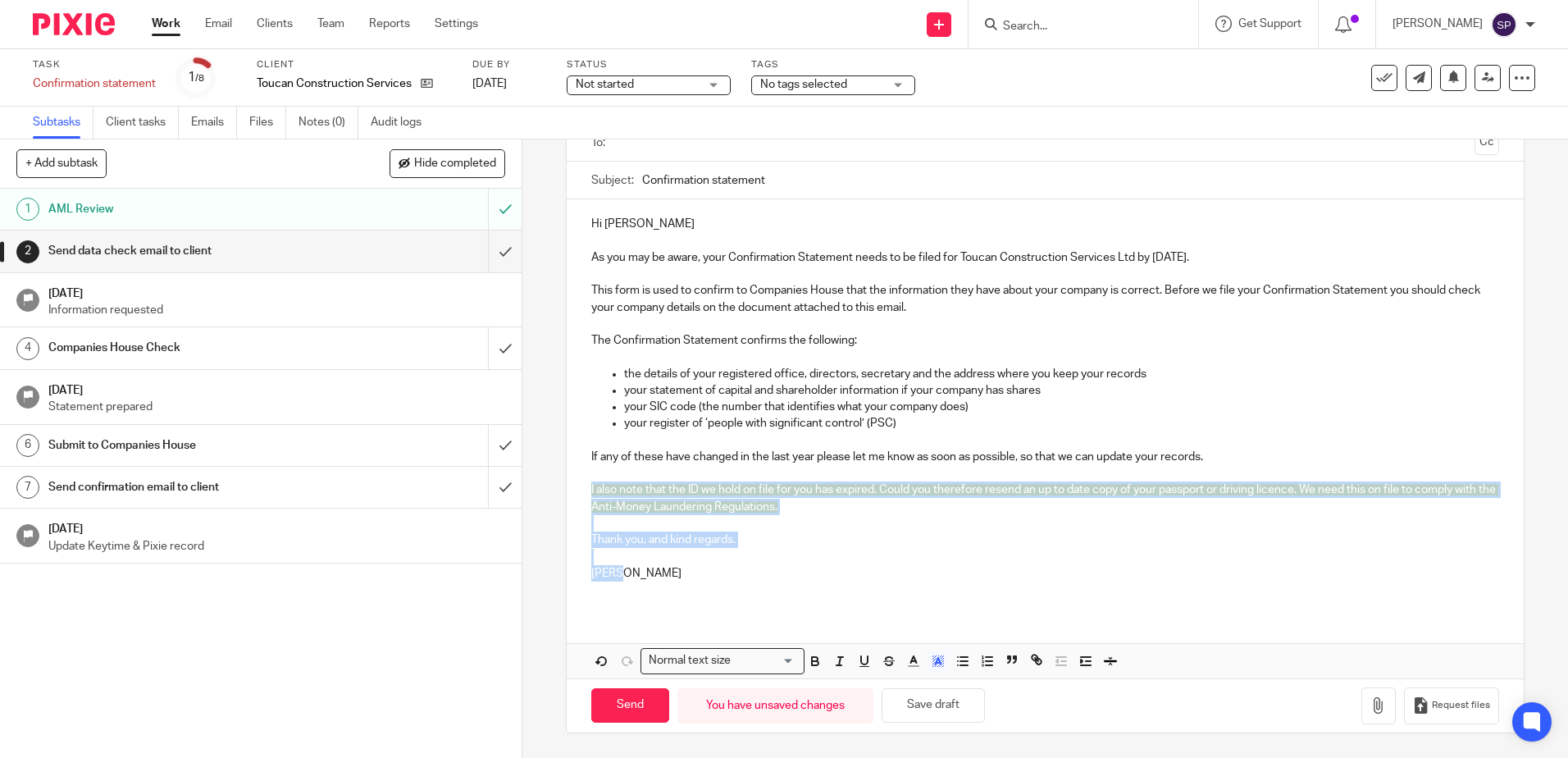
drag, startPoint x: 584, startPoint y: 488, endPoint x: 672, endPoint y: 574, distance: 123.0
click at [672, 574] on div "Hi [PERSON_NAME] As you may be aware, your Confirmation Statement needs to be f…" at bounding box center [1044, 405] width 957 height 411
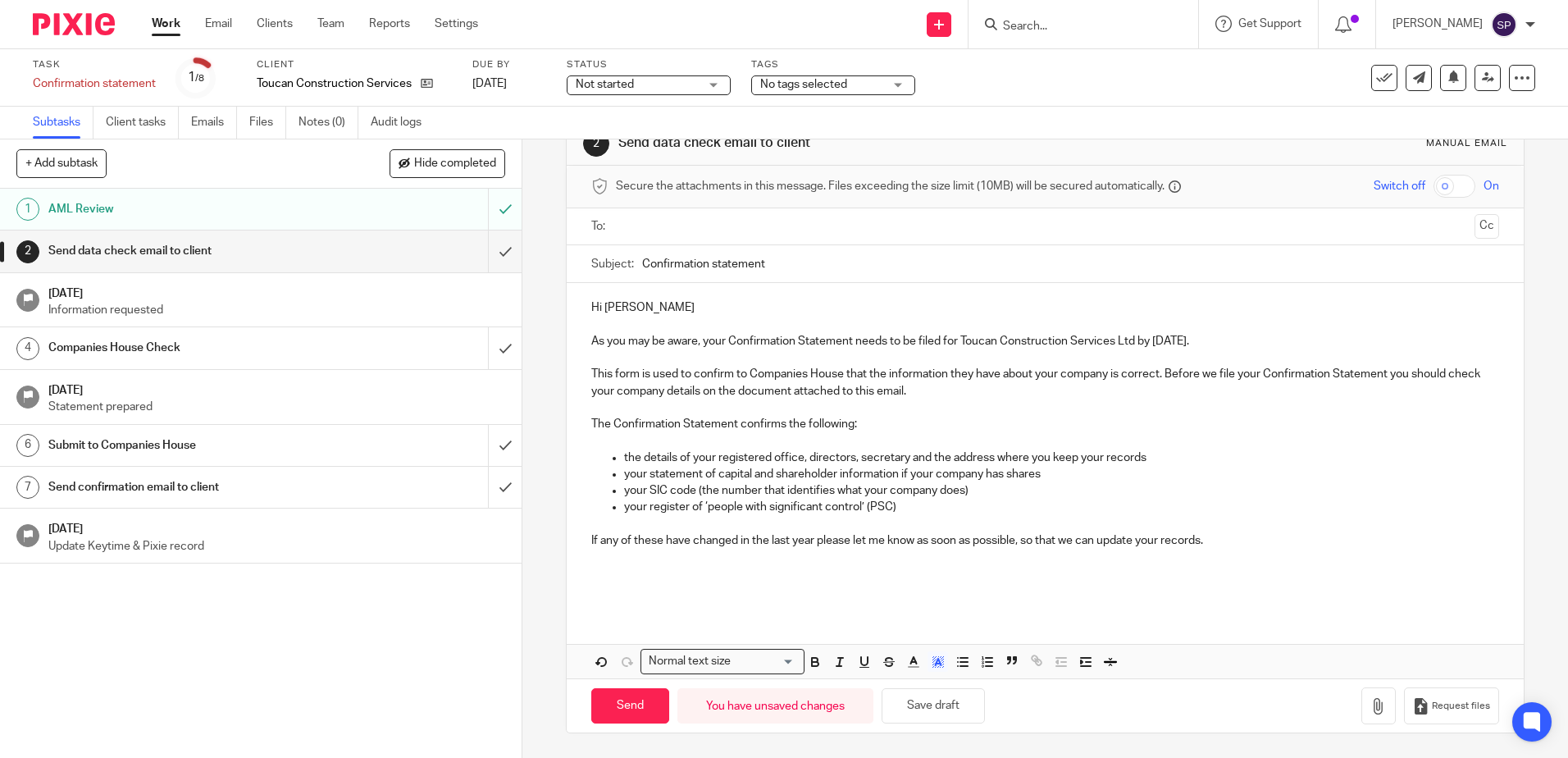
scroll to position [0, 0]
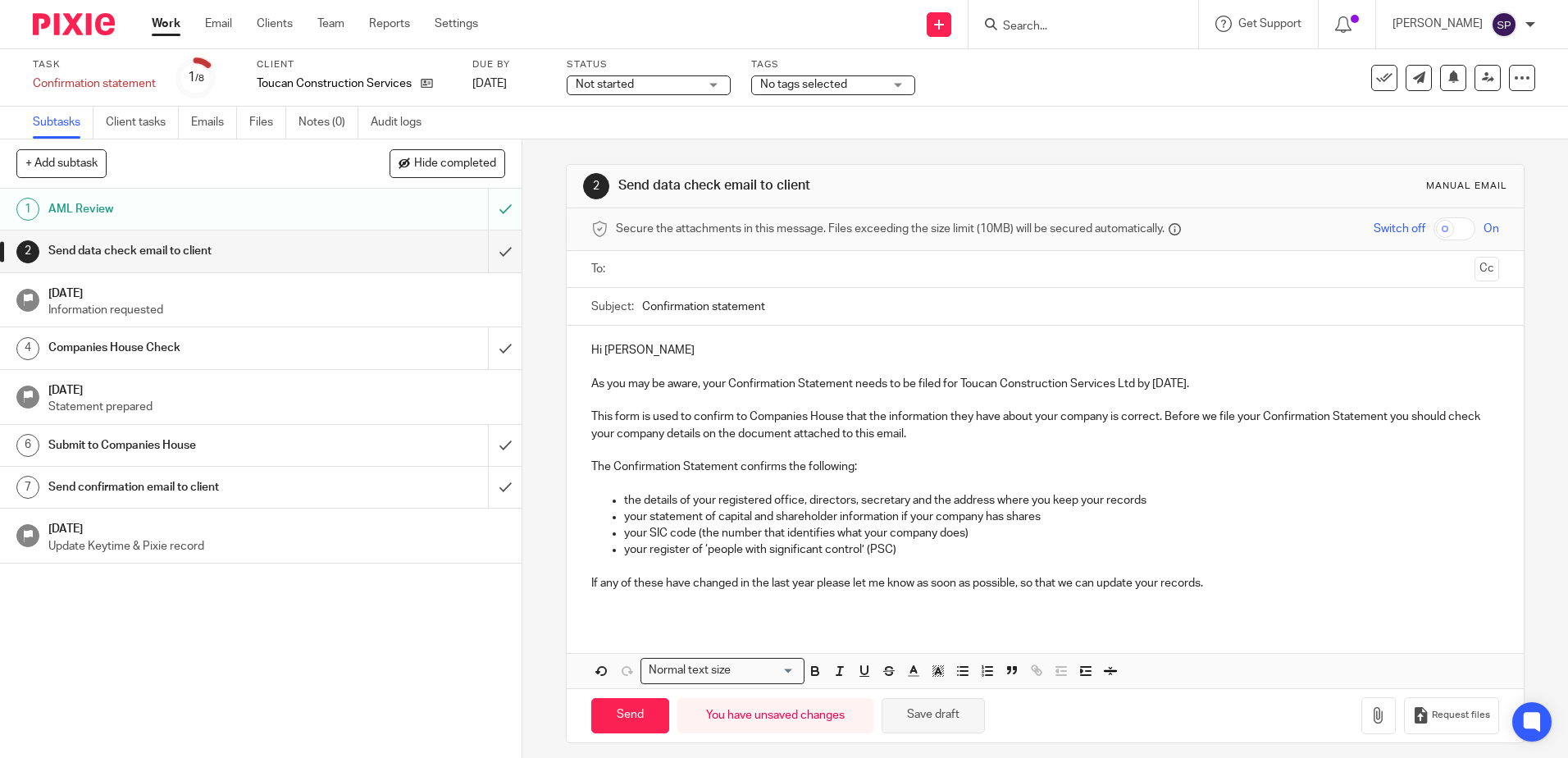
click at [894, 725] on button "Save draft" at bounding box center [934, 715] width 104 height 35
click at [1362, 718] on button "button" at bounding box center [1378, 715] width 35 height 37
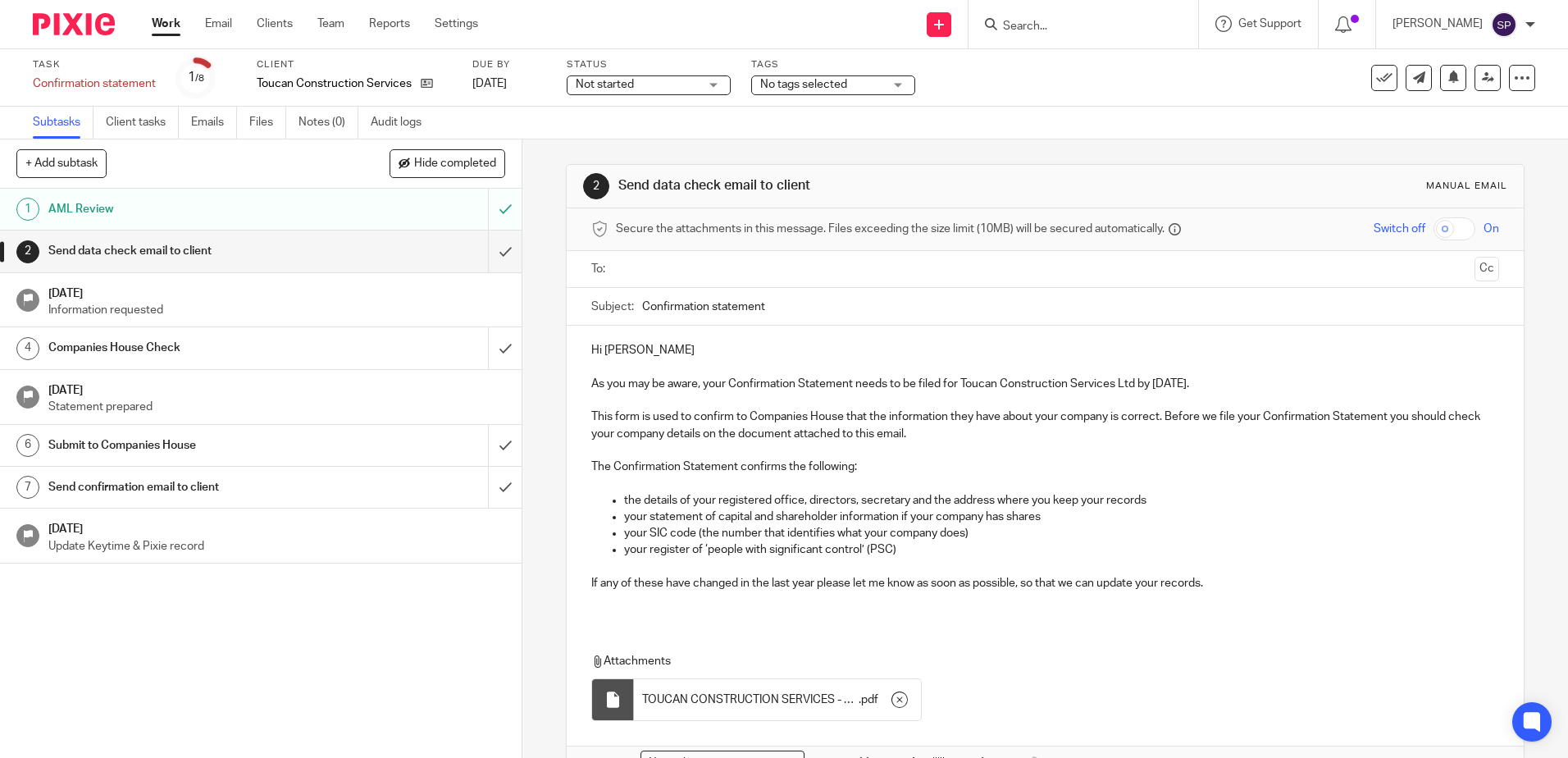
scroll to position [103, 0]
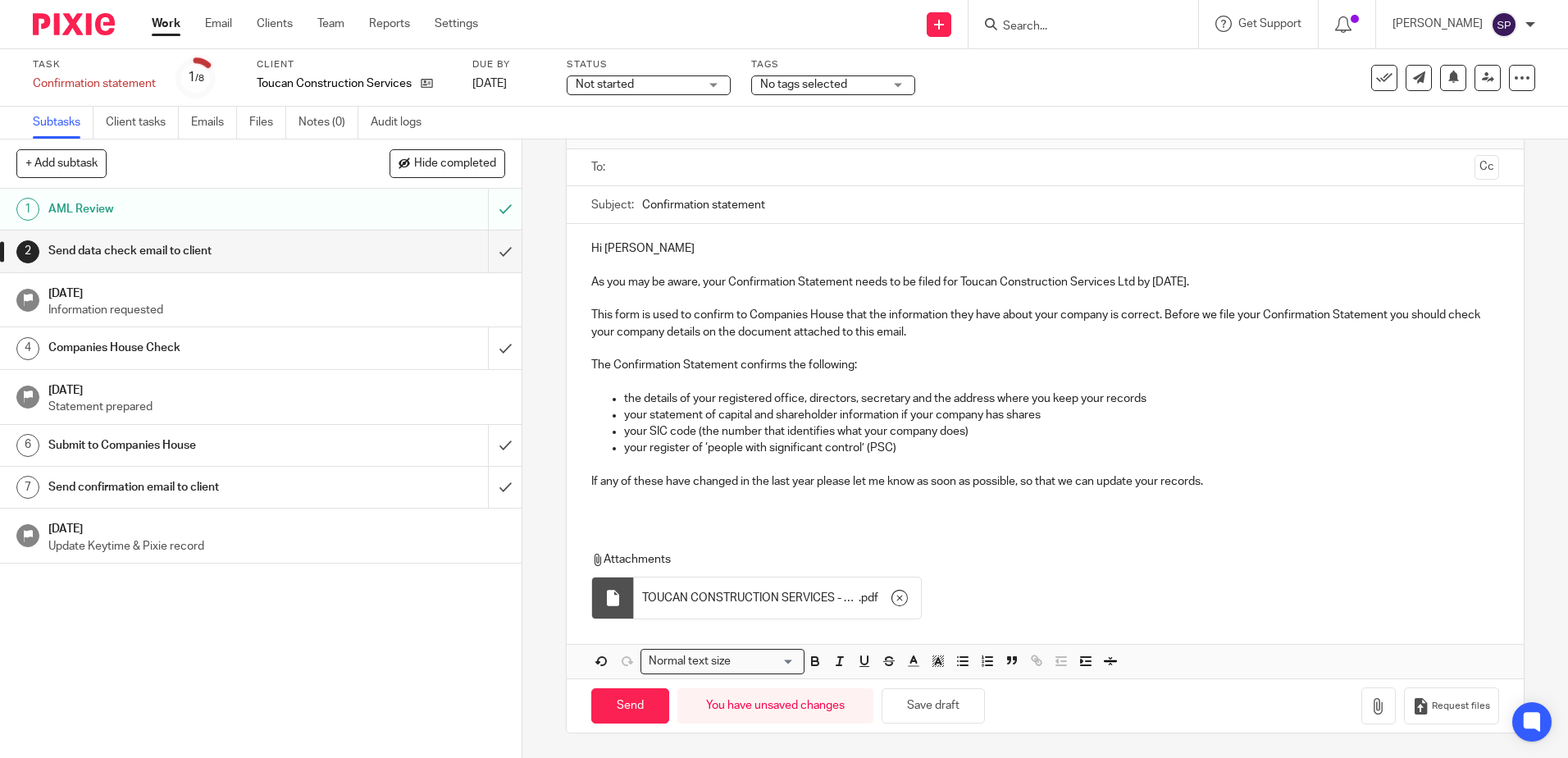
click at [693, 167] on input "text" at bounding box center [1044, 168] width 846 height 19
click at [850, 176] on input "text" at bounding box center [1150, 169] width 636 height 32
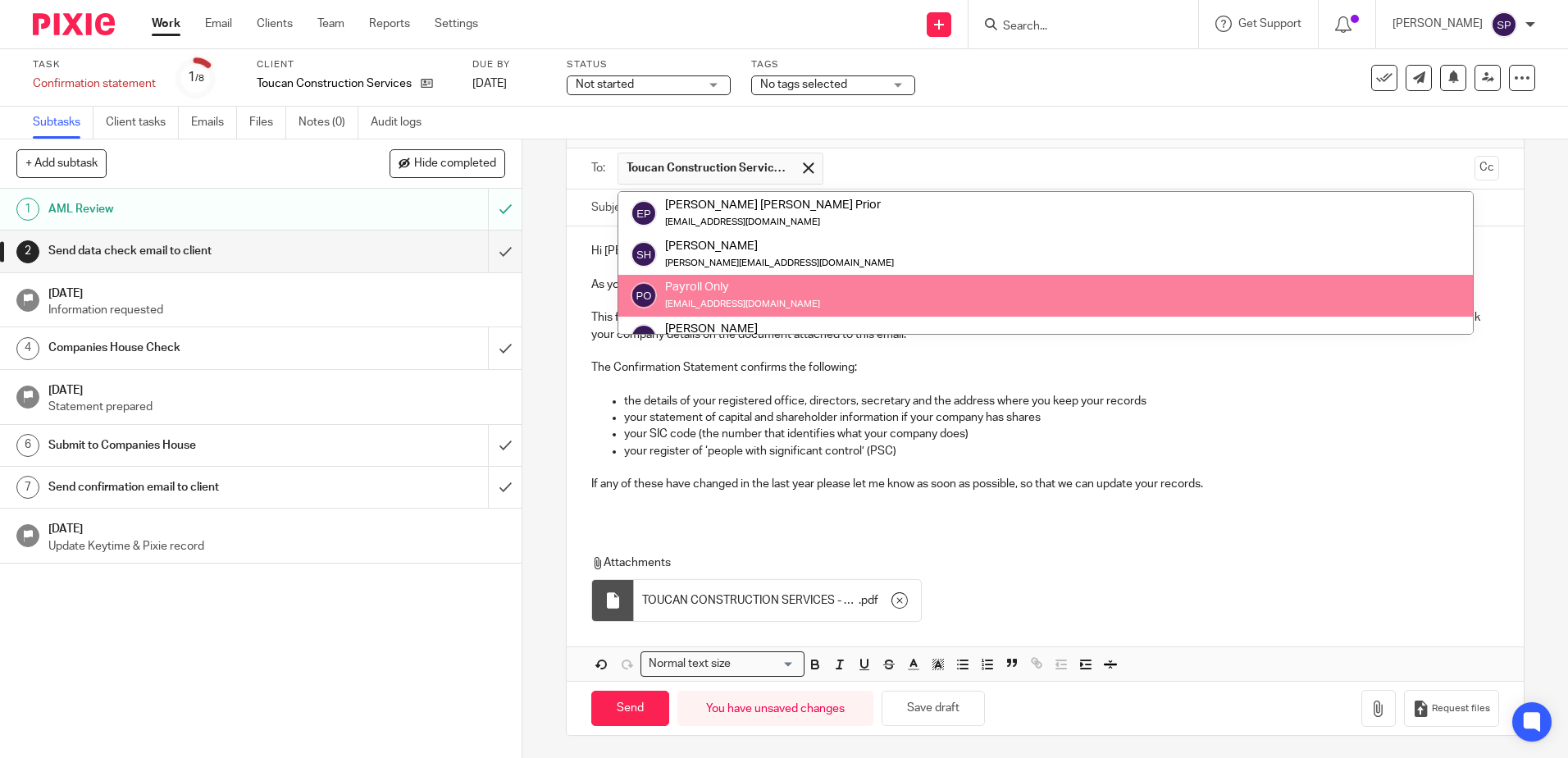
scroll to position [560, 0]
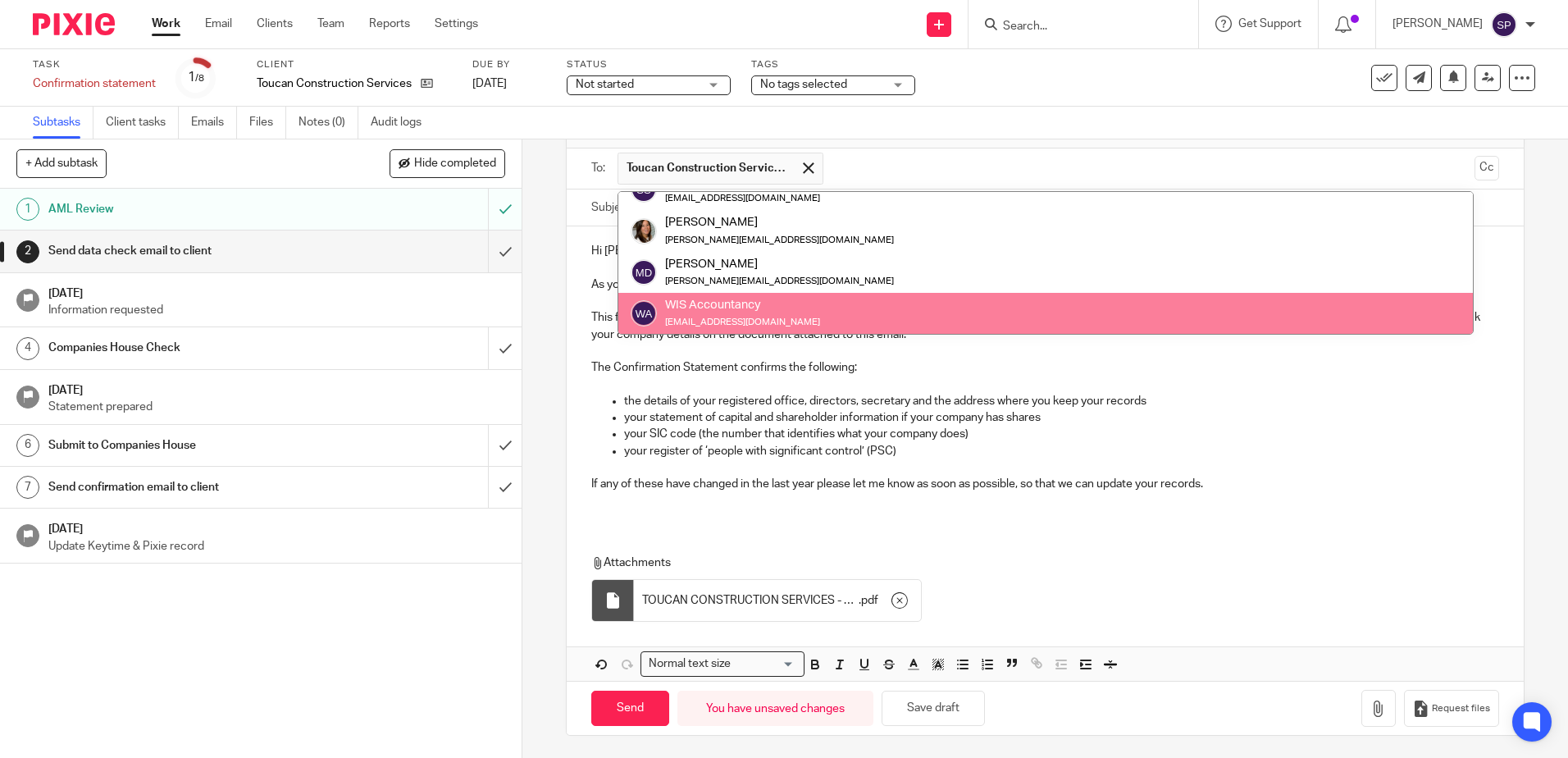
click at [1143, 579] on div "Attachments TOUCAN CONSTRUCTION SERVICES - Confirmation Statement [DATE] . pdf" at bounding box center [1029, 592] width 877 height 76
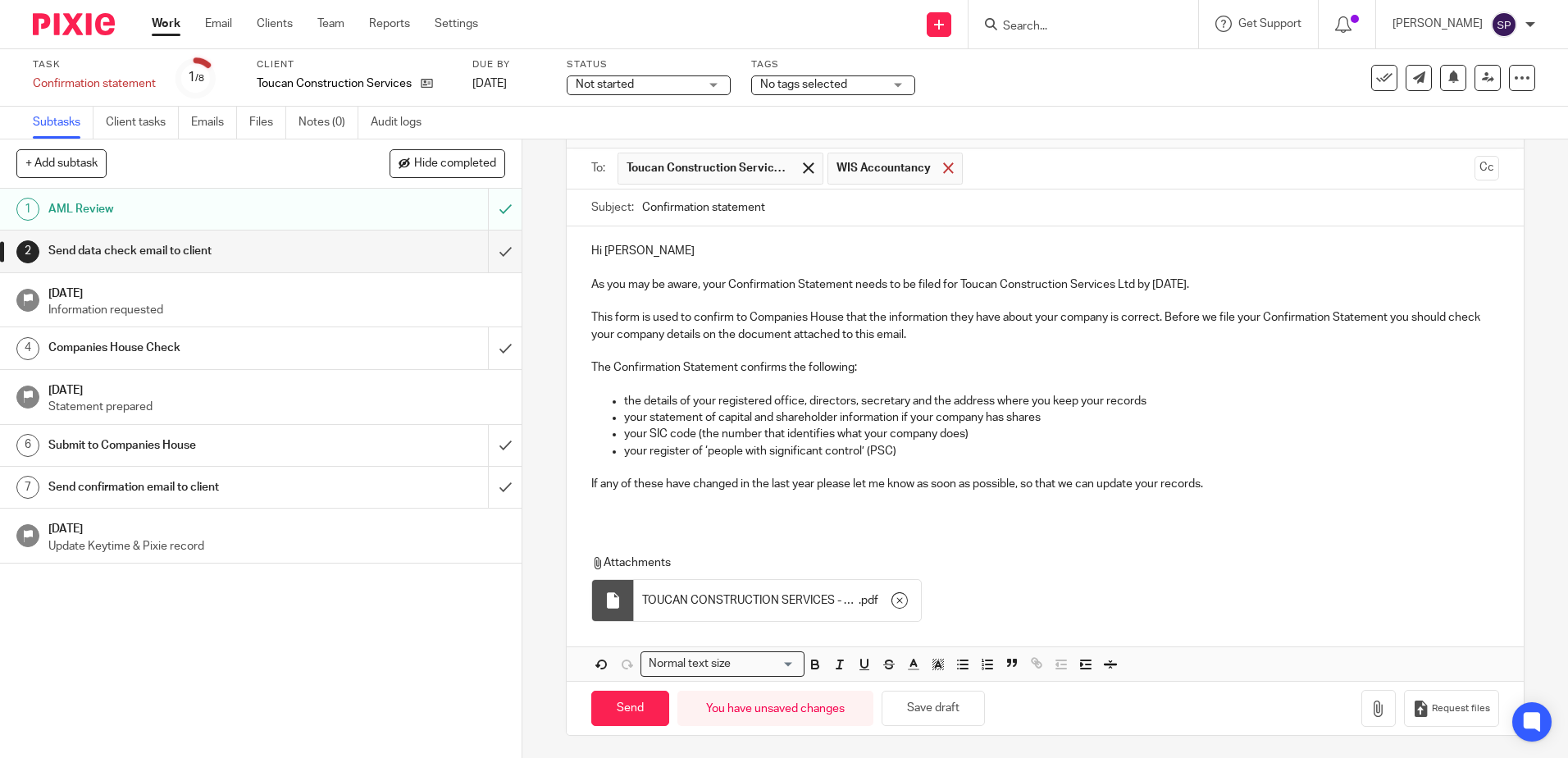
click at [944, 173] on span at bounding box center [949, 168] width 11 height 11
click at [639, 700] on input "Send" at bounding box center [630, 707] width 78 height 35
type input "Sent"
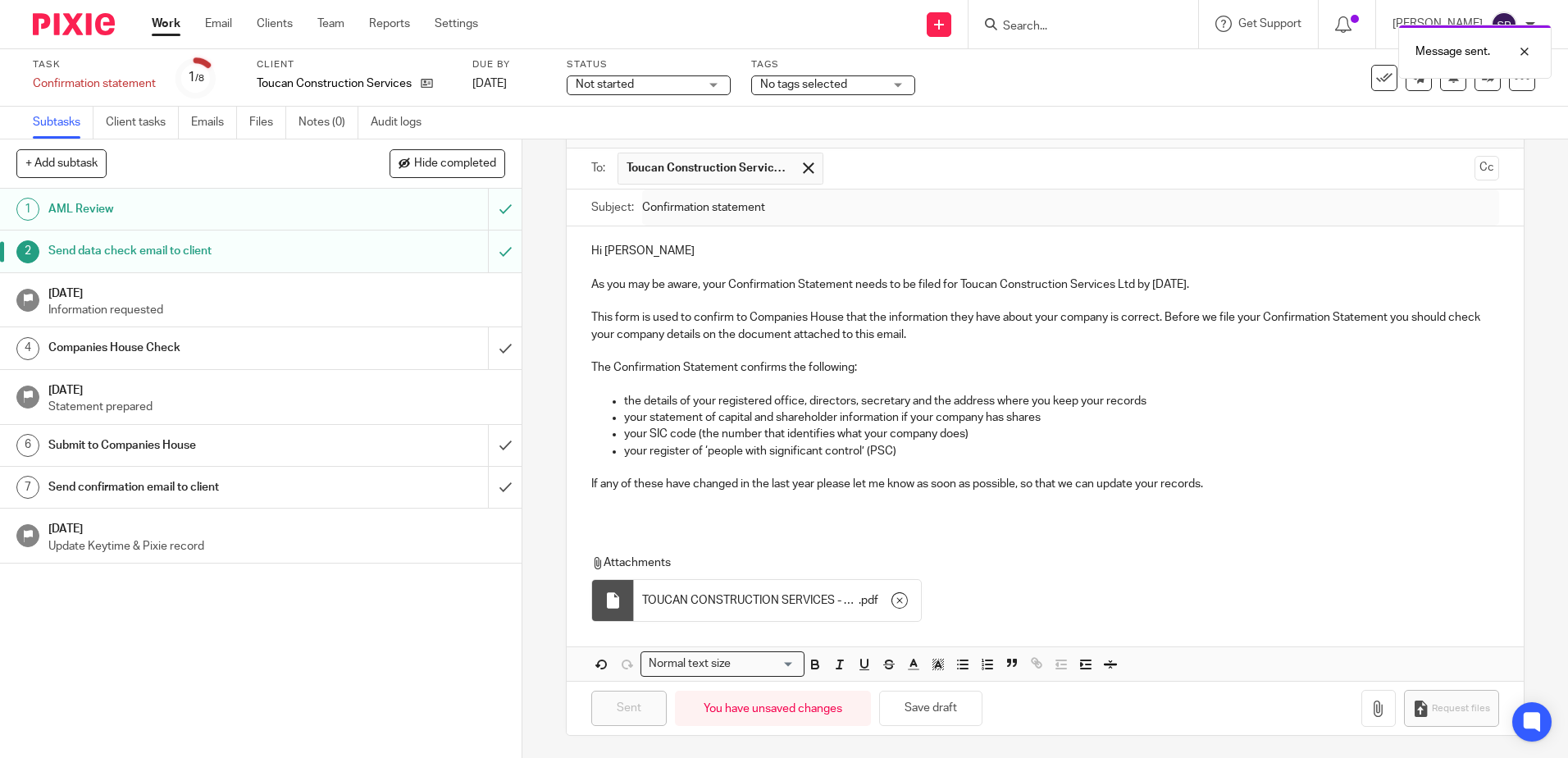
click at [715, 89] on div "Not started Not started" at bounding box center [648, 86] width 164 height 20
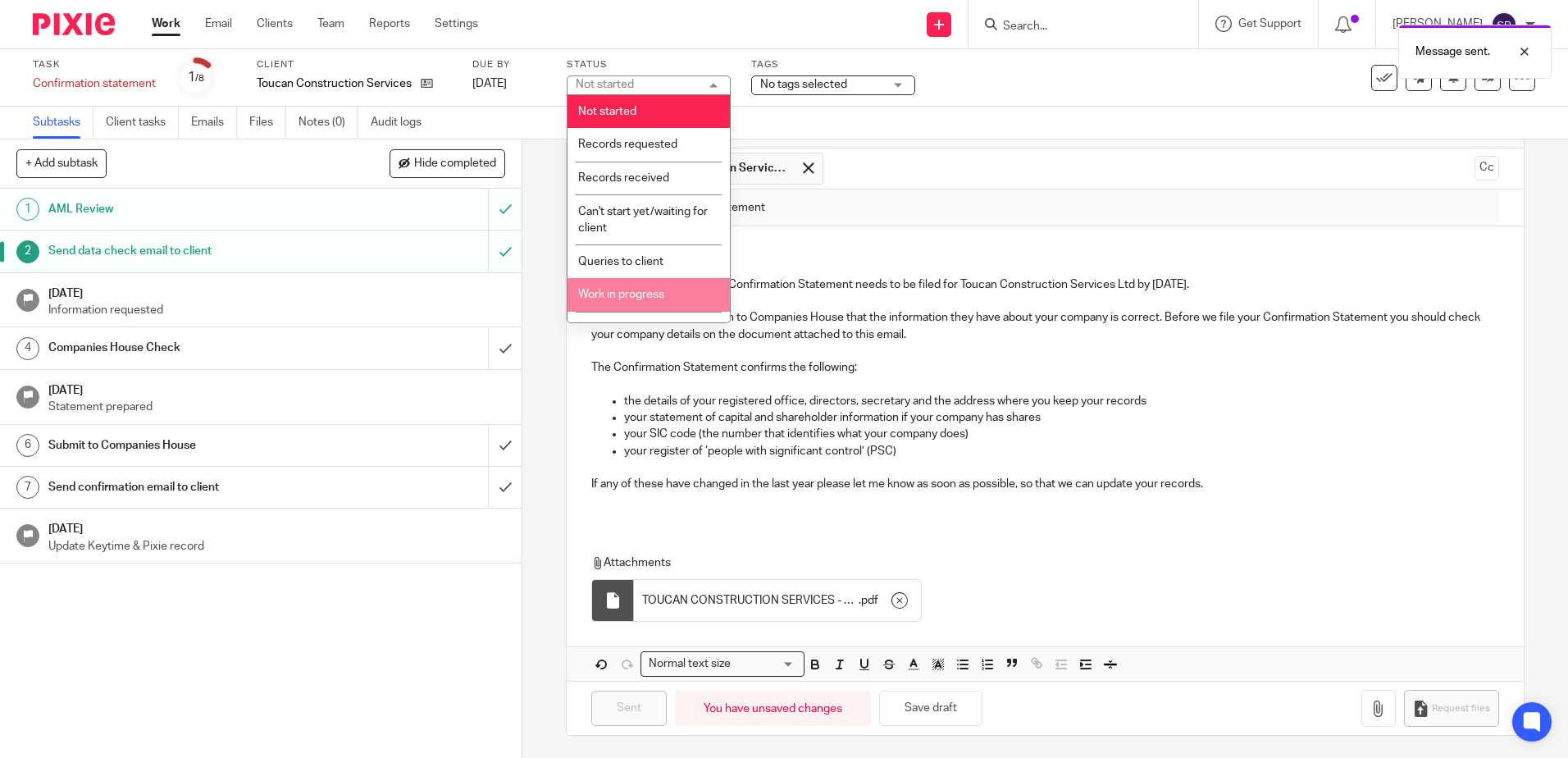
scroll to position [82, 0]
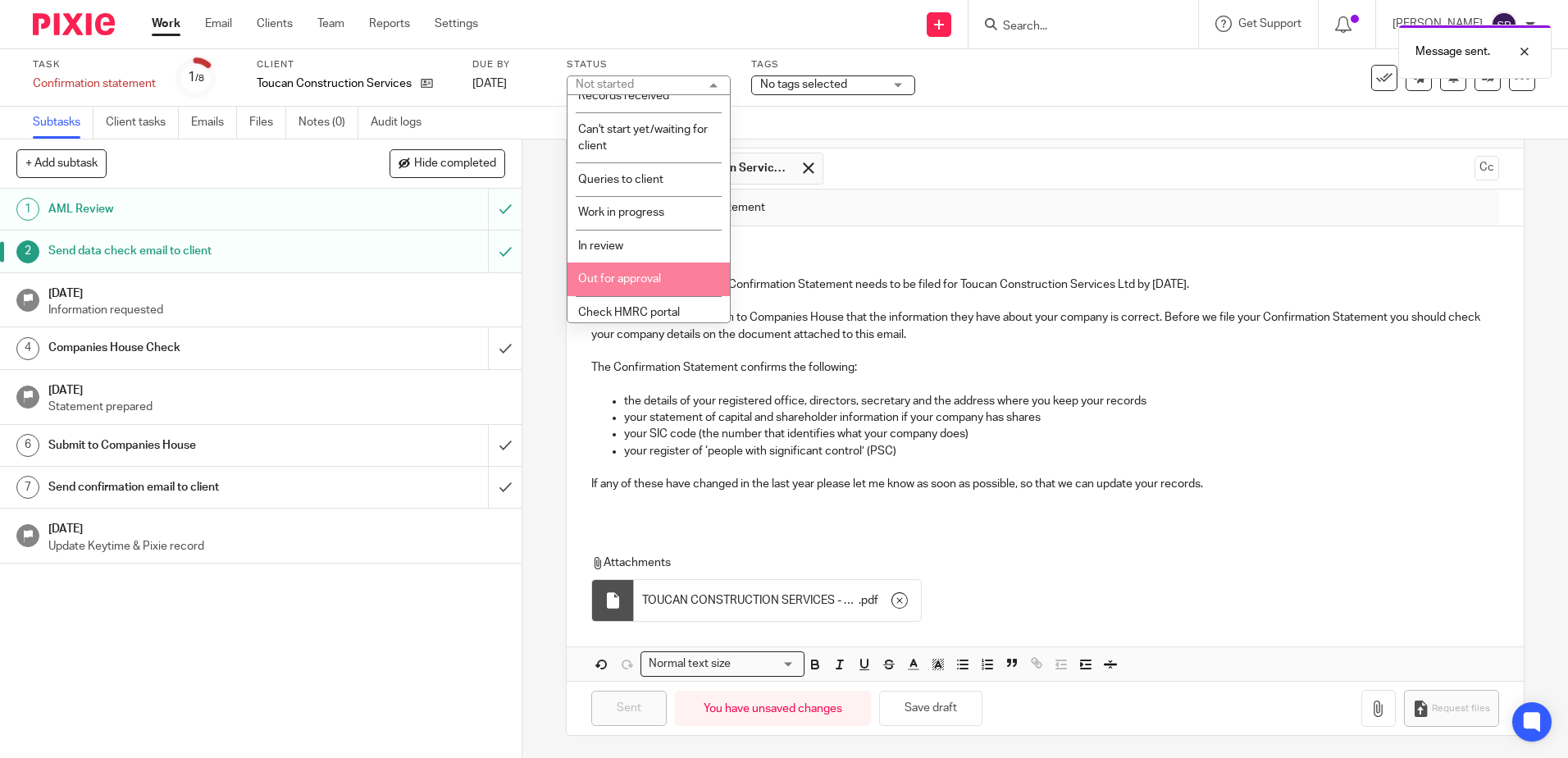
click at [629, 279] on span "Out for approval" at bounding box center [619, 279] width 83 height 12
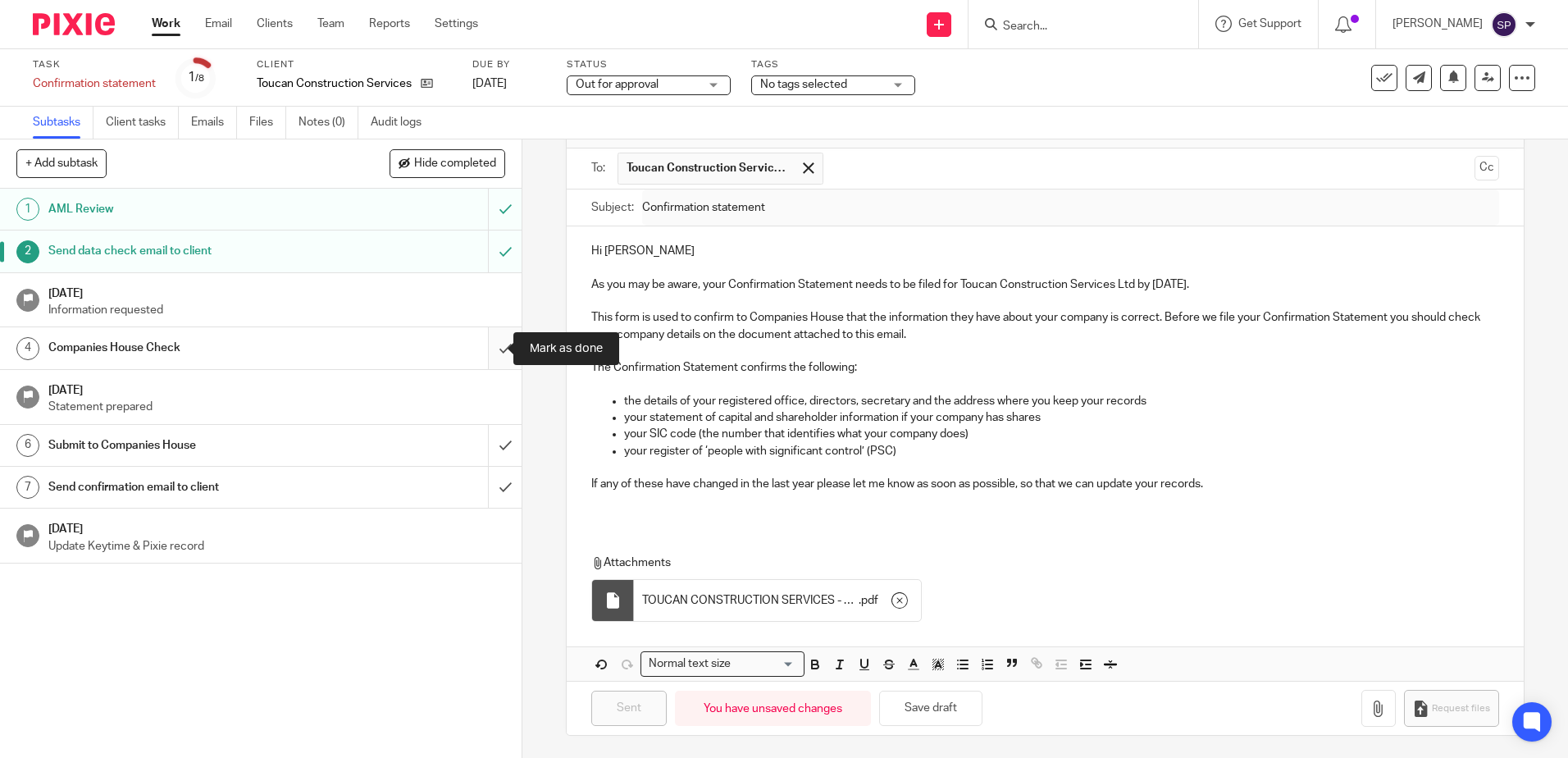
click at [485, 353] on input "submit" at bounding box center [260, 347] width 522 height 41
